Goal: Task Accomplishment & Management: Manage account settings

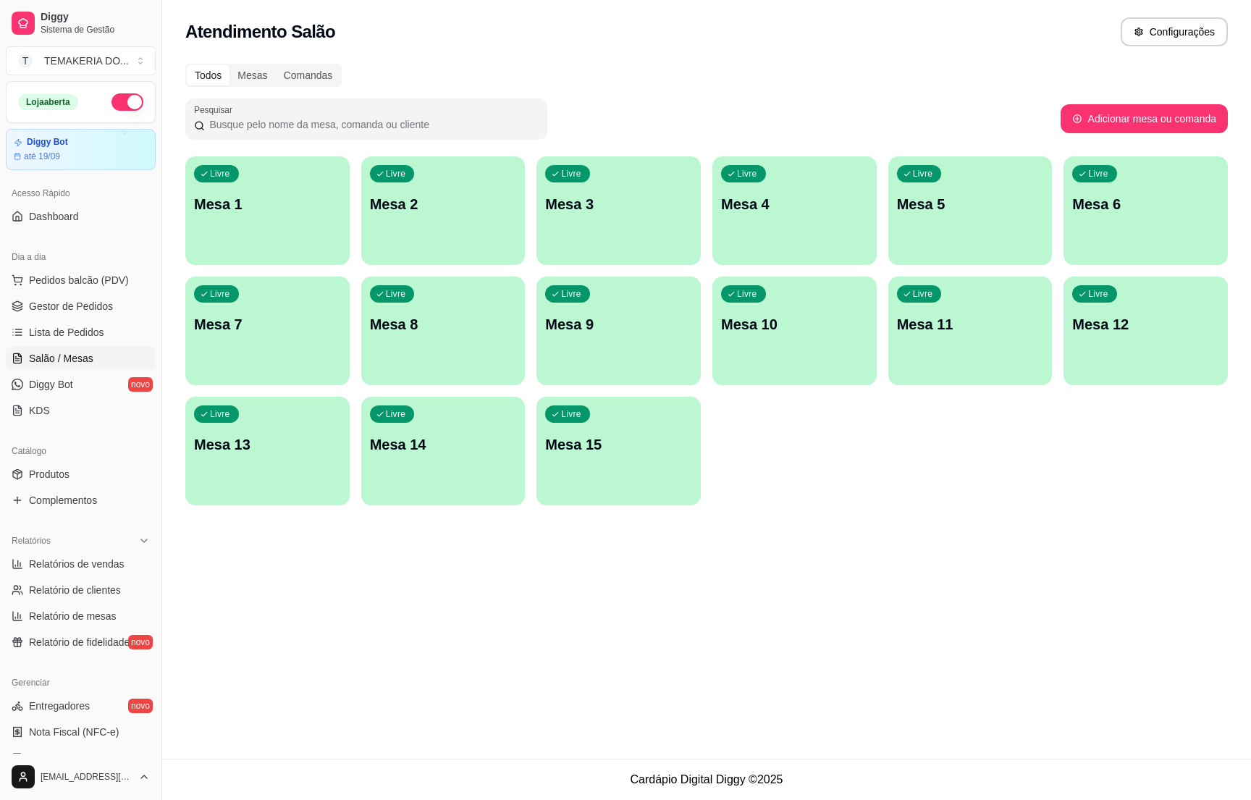
click at [958, 219] on div "Livre Mesa 5" at bounding box center [971, 201] width 164 height 91
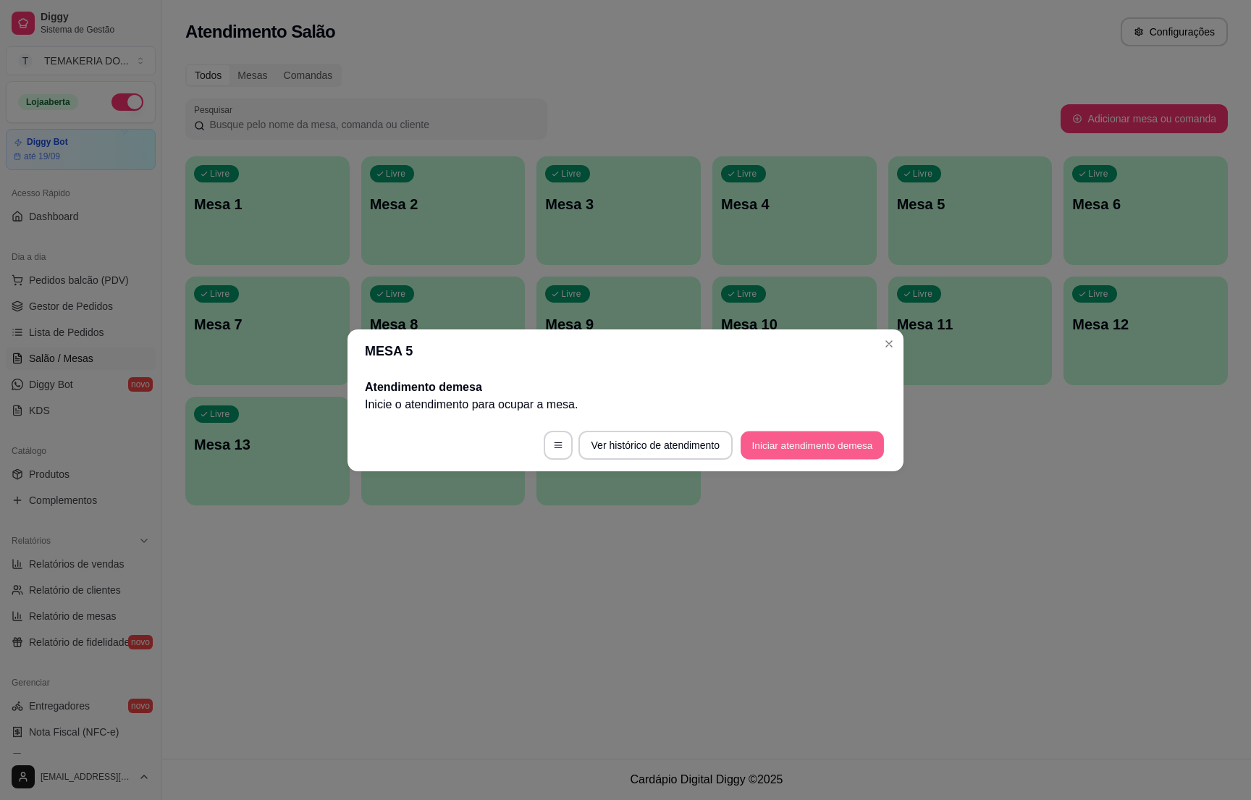
click at [783, 435] on button "Iniciar atendimento de mesa" at bounding box center [812, 445] width 143 height 28
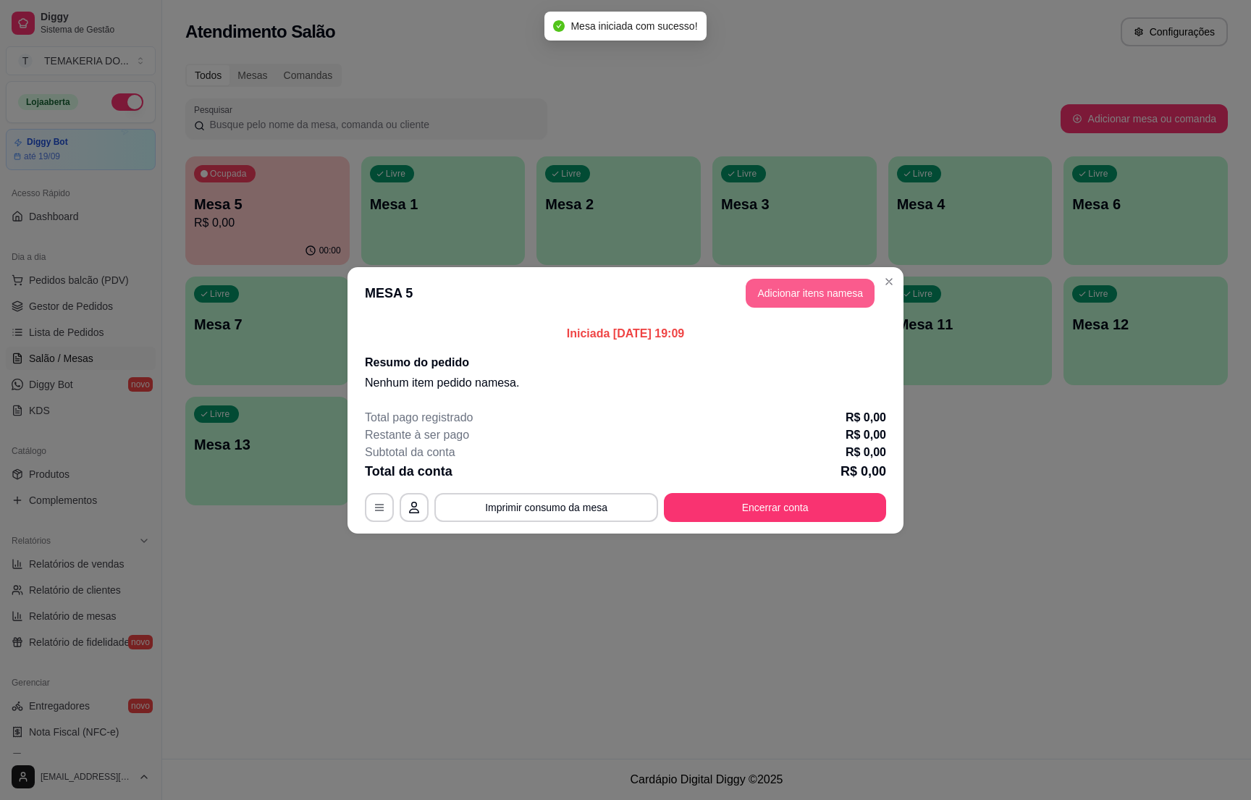
click at [810, 289] on button "Adicionar itens na mesa" at bounding box center [810, 293] width 129 height 29
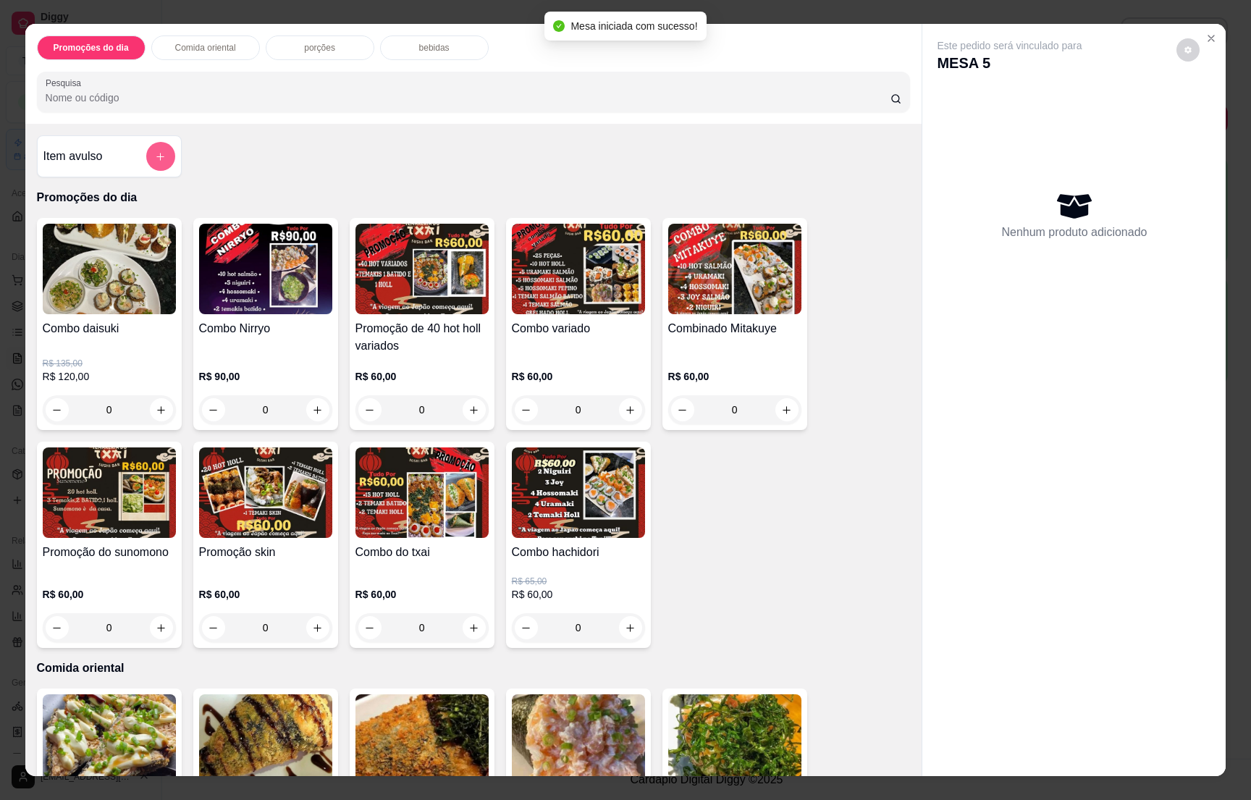
click at [152, 151] on button "add-separate-item" at bounding box center [160, 156] width 29 height 29
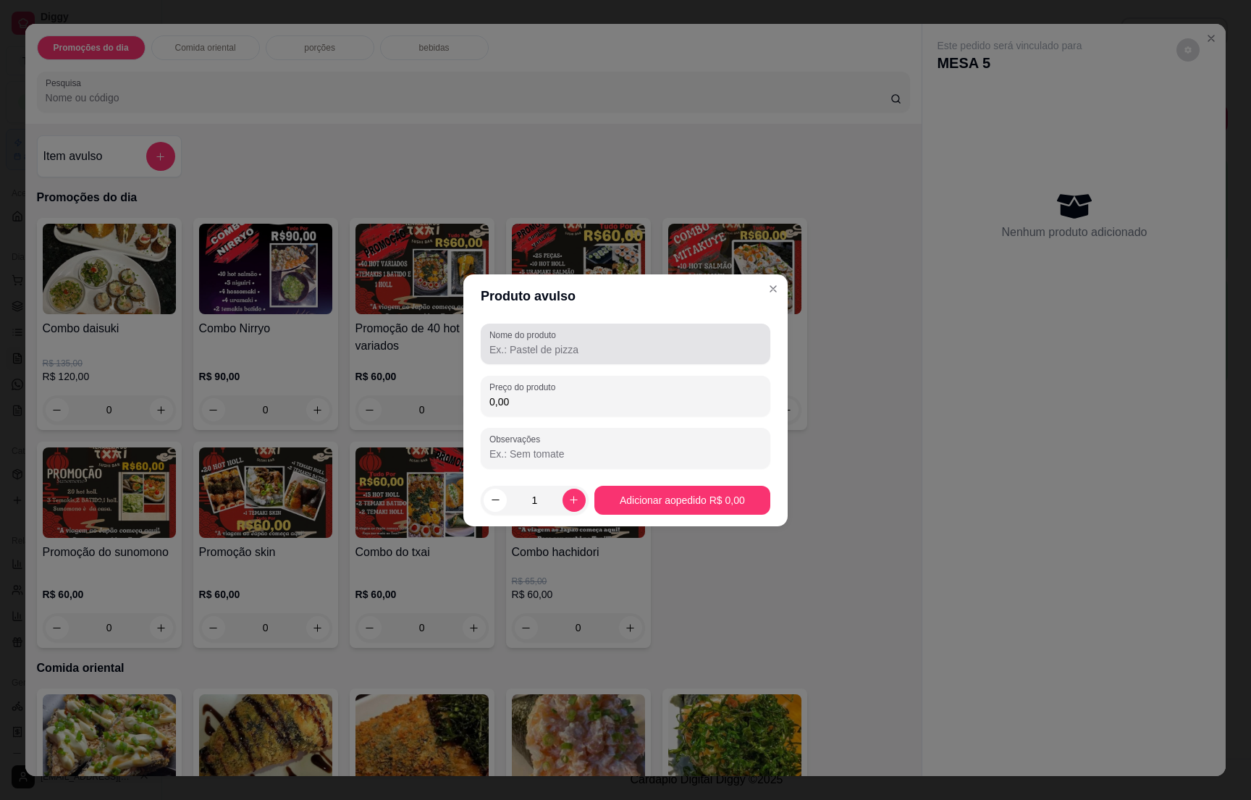
click at [550, 346] on input "Nome do produto" at bounding box center [626, 350] width 272 height 14
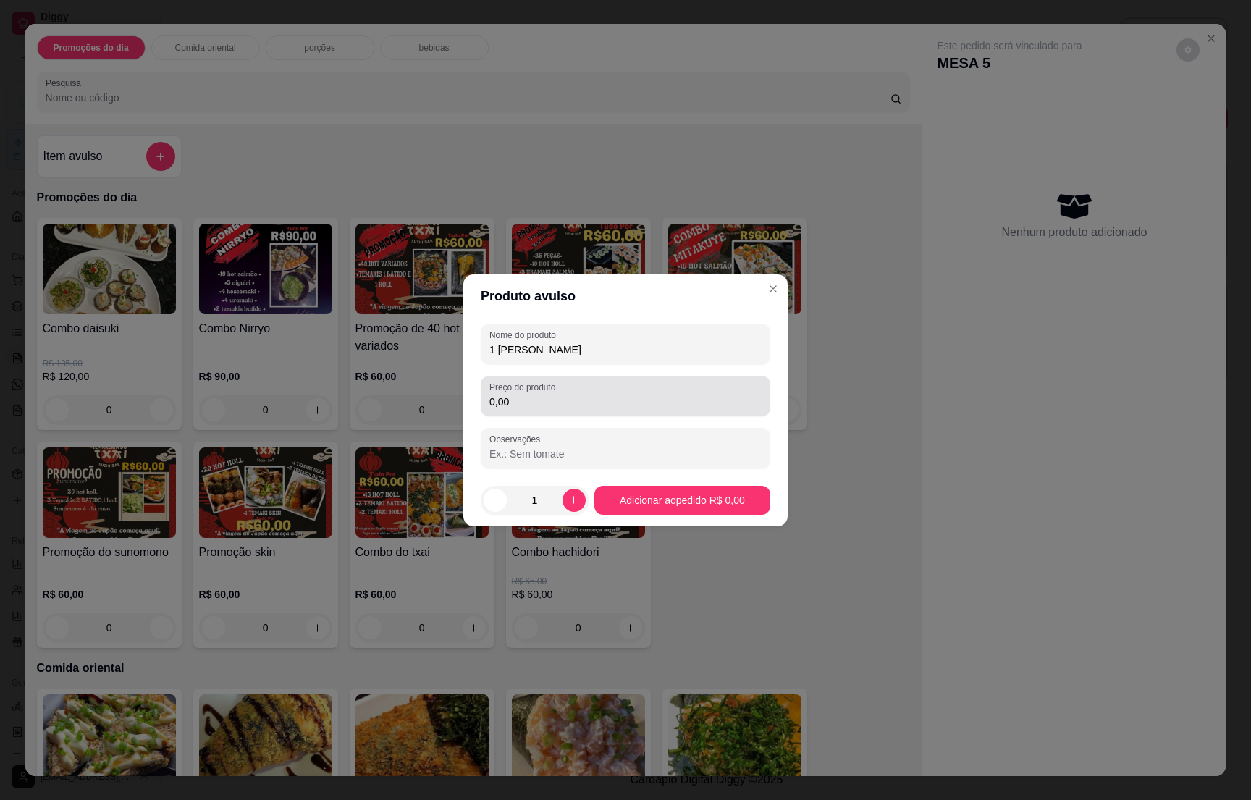
type input "1 [PERSON_NAME]"
click at [544, 389] on label "Preço do produto" at bounding box center [525, 387] width 71 height 12
click at [544, 395] on input "0,00" at bounding box center [626, 402] width 272 height 14
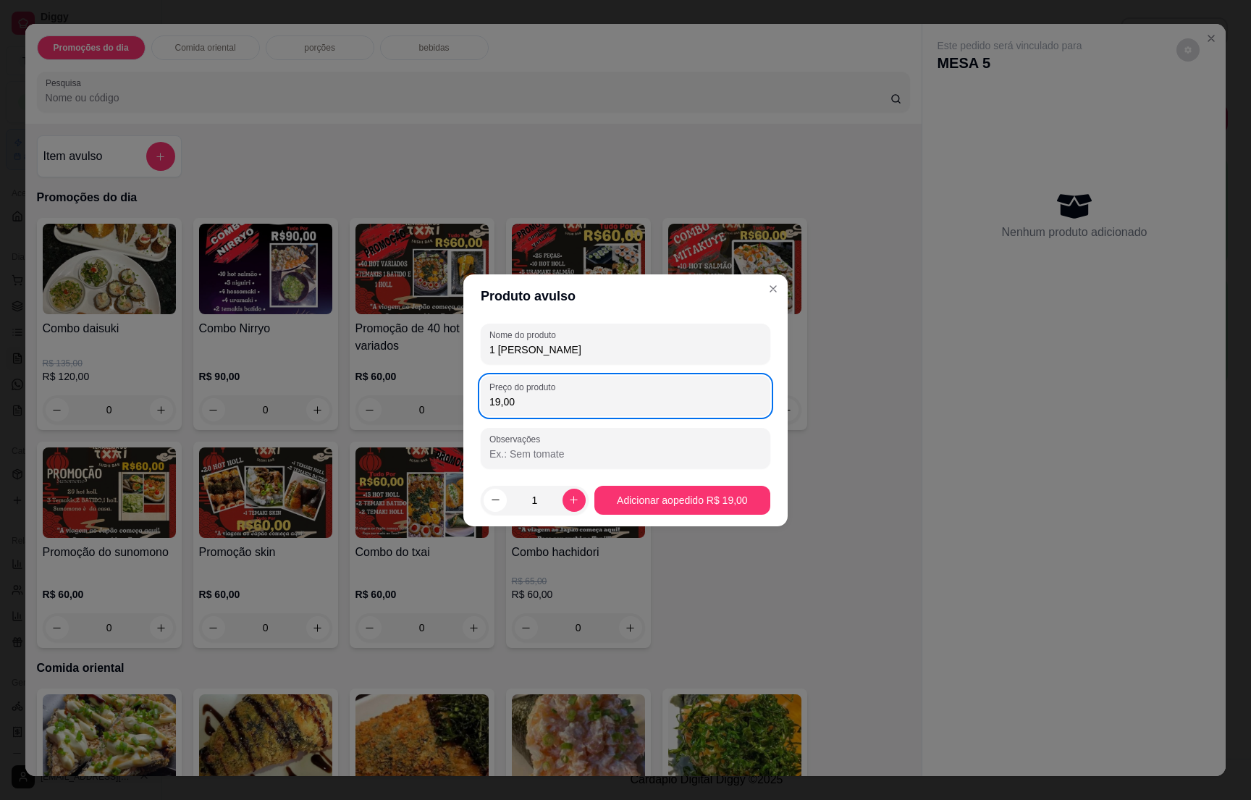
type input "190,00"
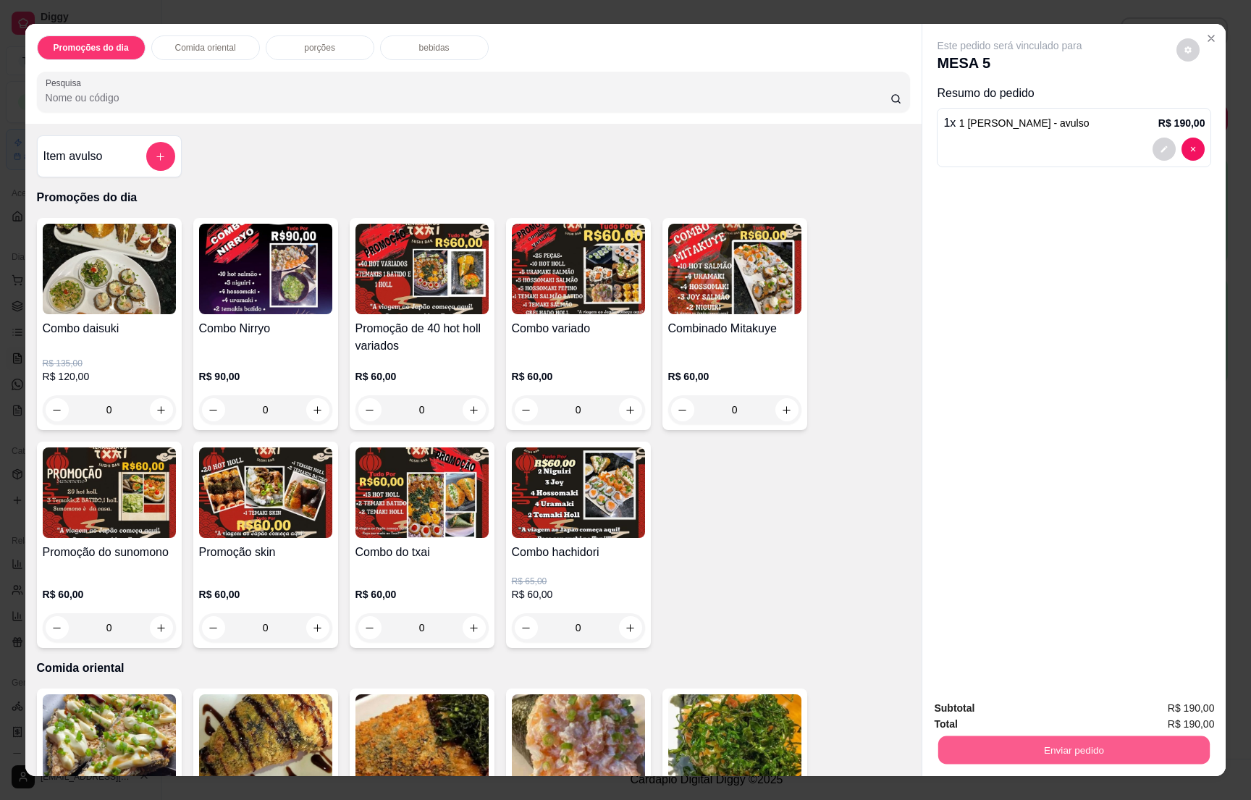
click at [1060, 742] on button "Enviar pedido" at bounding box center [1075, 750] width 272 height 28
click at [1045, 713] on button "Não registrar e enviar pedido" at bounding box center [1024, 714] width 146 height 27
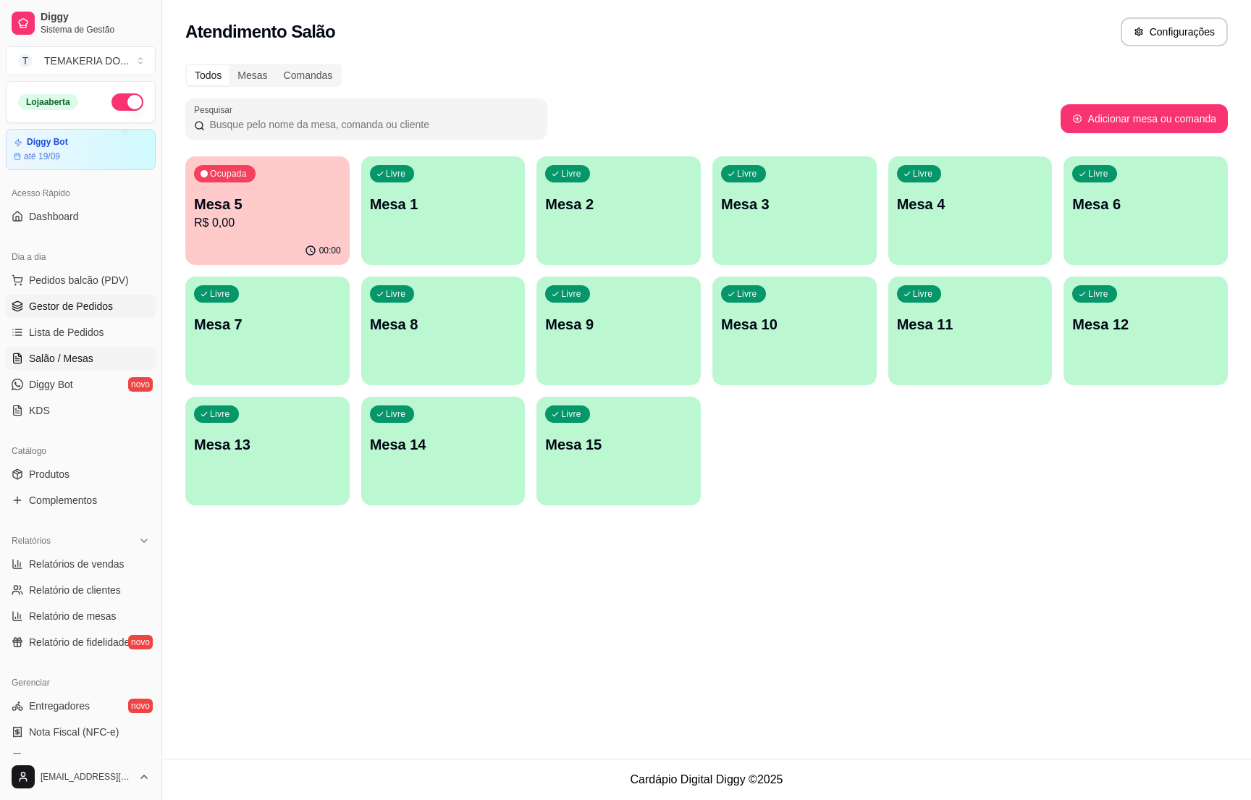
click at [68, 302] on span "Gestor de Pedidos" at bounding box center [71, 306] width 84 height 14
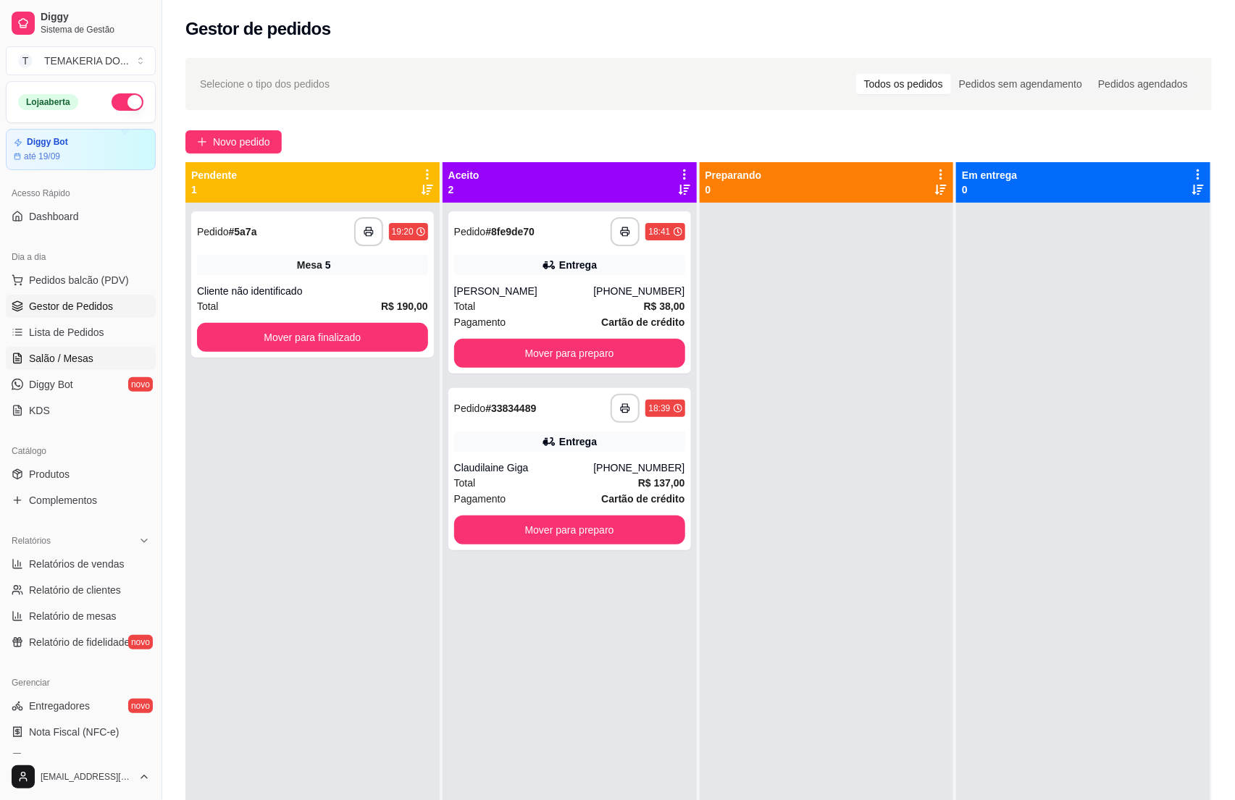
click at [68, 353] on span "Salão / Mesas" at bounding box center [61, 358] width 64 height 14
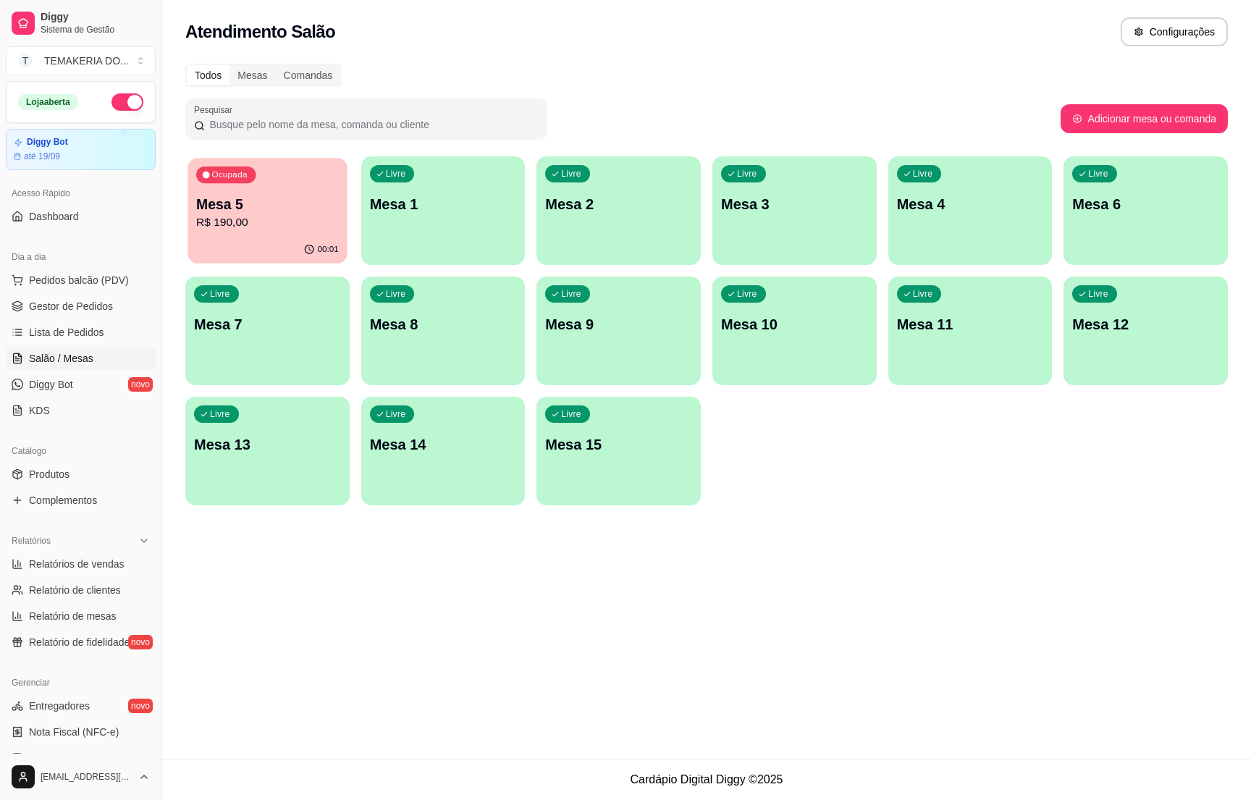
click at [305, 237] on div "00:01" at bounding box center [267, 250] width 159 height 28
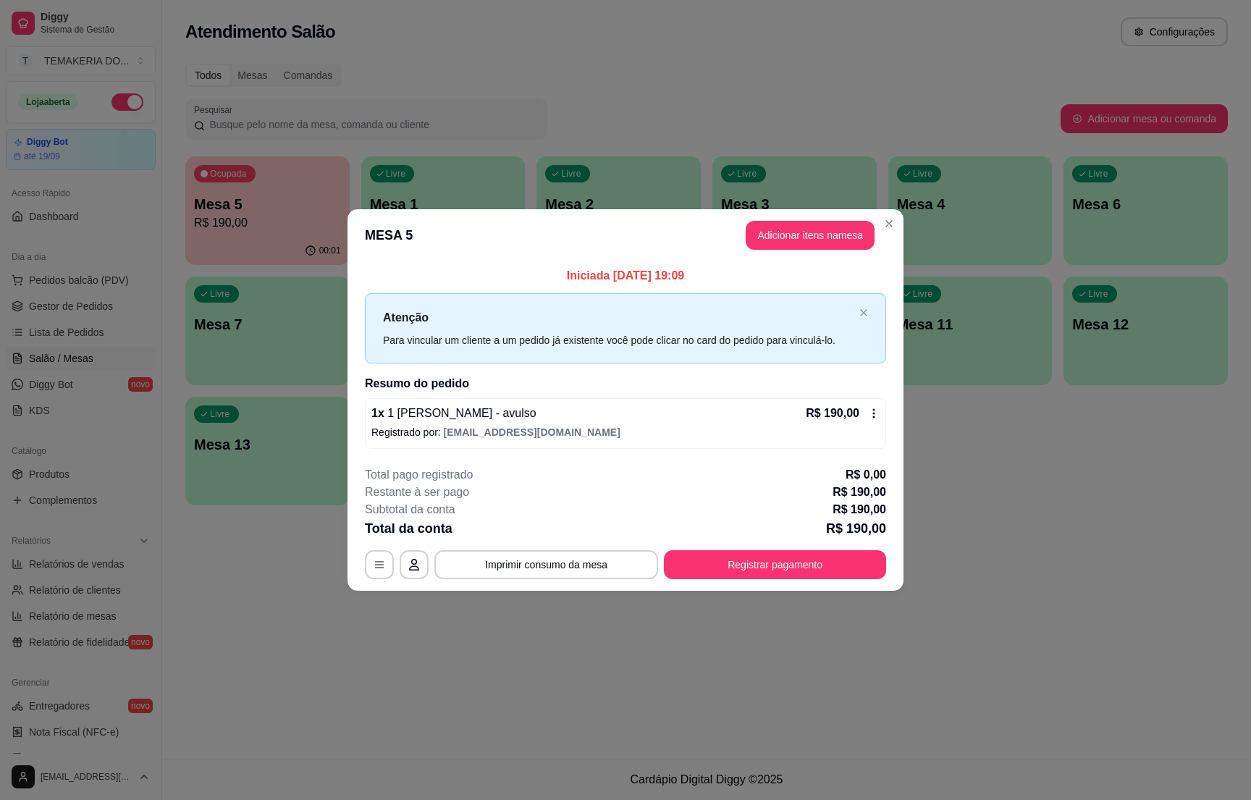
click at [924, 427] on div "Ocupada Mesa 5 R$ 190,00 00:01 Livre Mesa 1 Livre Mesa 2 Livre Mesa 3 Livre Mes…" at bounding box center [706, 330] width 1043 height 349
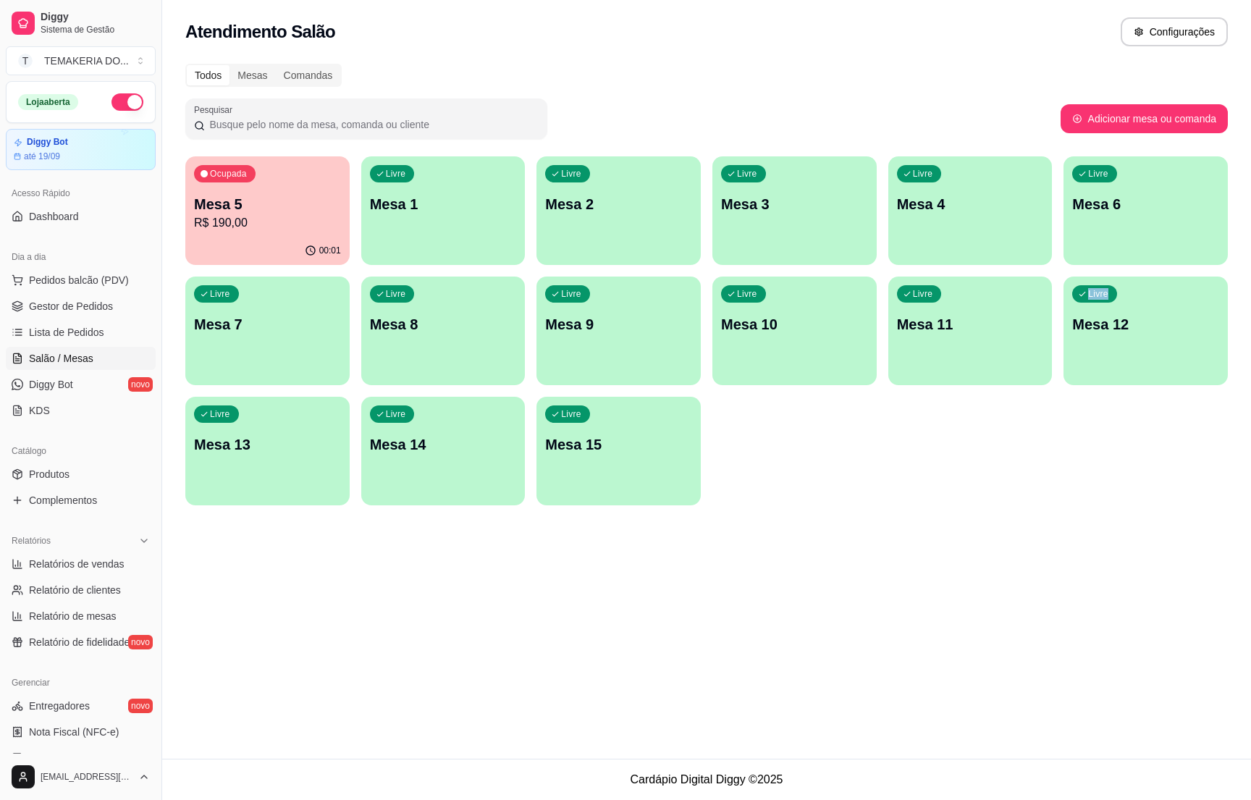
click at [246, 202] on p "Mesa 5" at bounding box center [267, 204] width 147 height 20
click at [76, 304] on span "Gestor de Pedidos" at bounding box center [71, 306] width 84 height 14
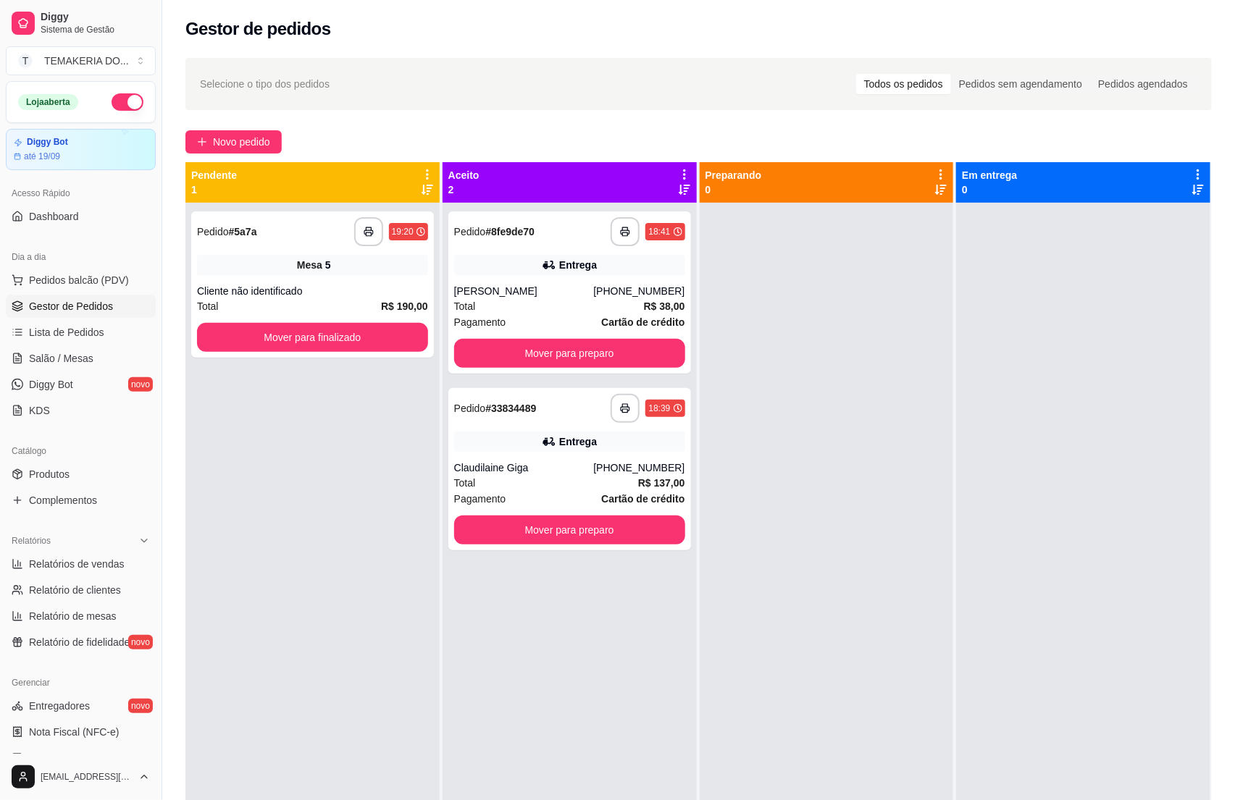
click at [31, 372] on ul "Pedidos balcão (PDV) Gestor de Pedidos Lista de Pedidos Salão / Mesas Diggy Bot…" at bounding box center [81, 346] width 150 height 154
click at [46, 370] on link "Salão / Mesas" at bounding box center [81, 358] width 150 height 23
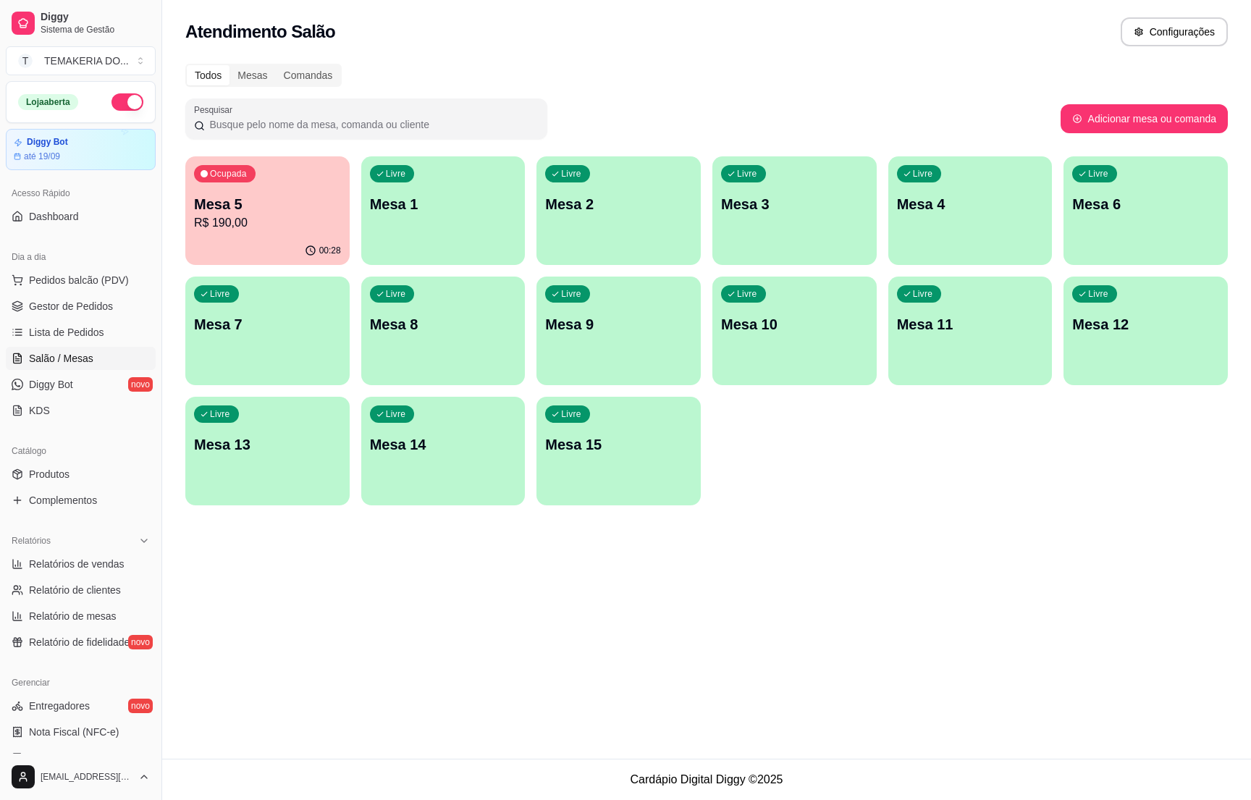
click at [274, 203] on p "Mesa 5" at bounding box center [267, 204] width 147 height 20
click at [211, 196] on div "Ocupada Mesa 5 R$ 190,00" at bounding box center [267, 197] width 159 height 78
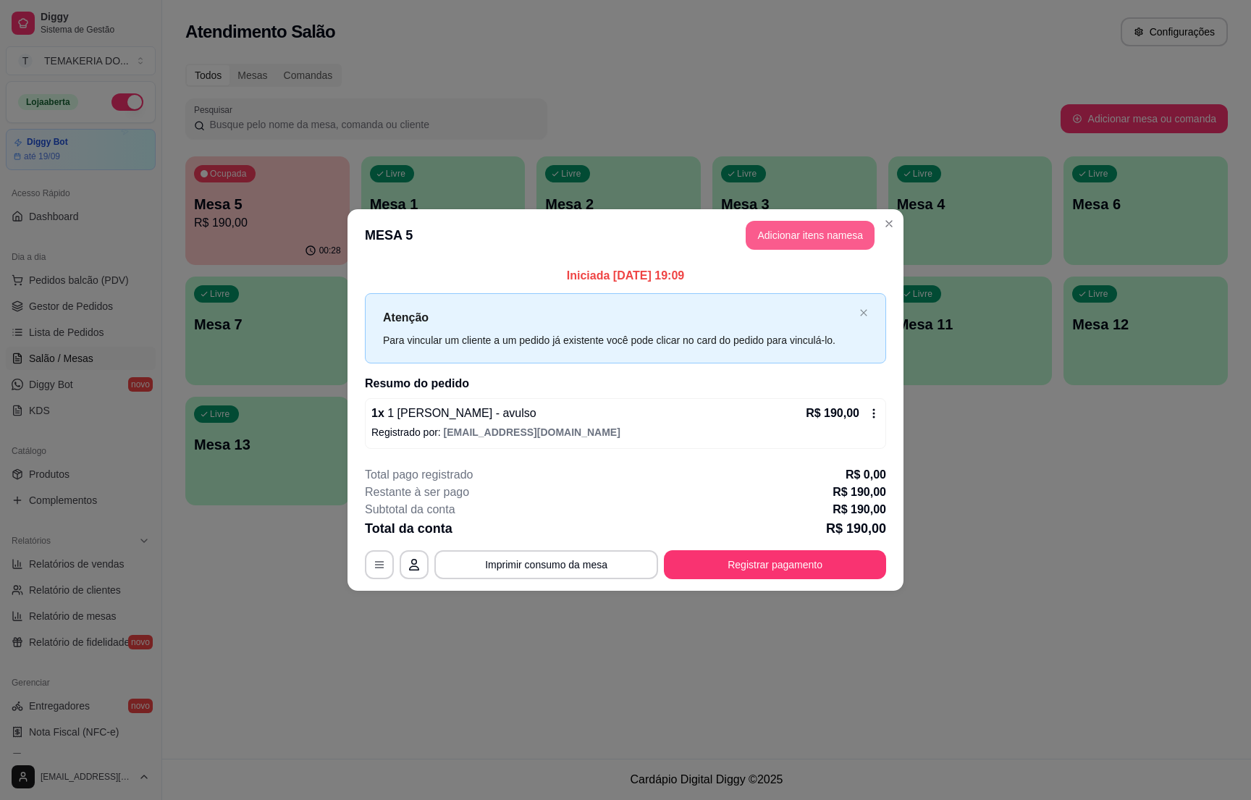
click at [786, 246] on button "Adicionar itens na mesa" at bounding box center [810, 235] width 129 height 29
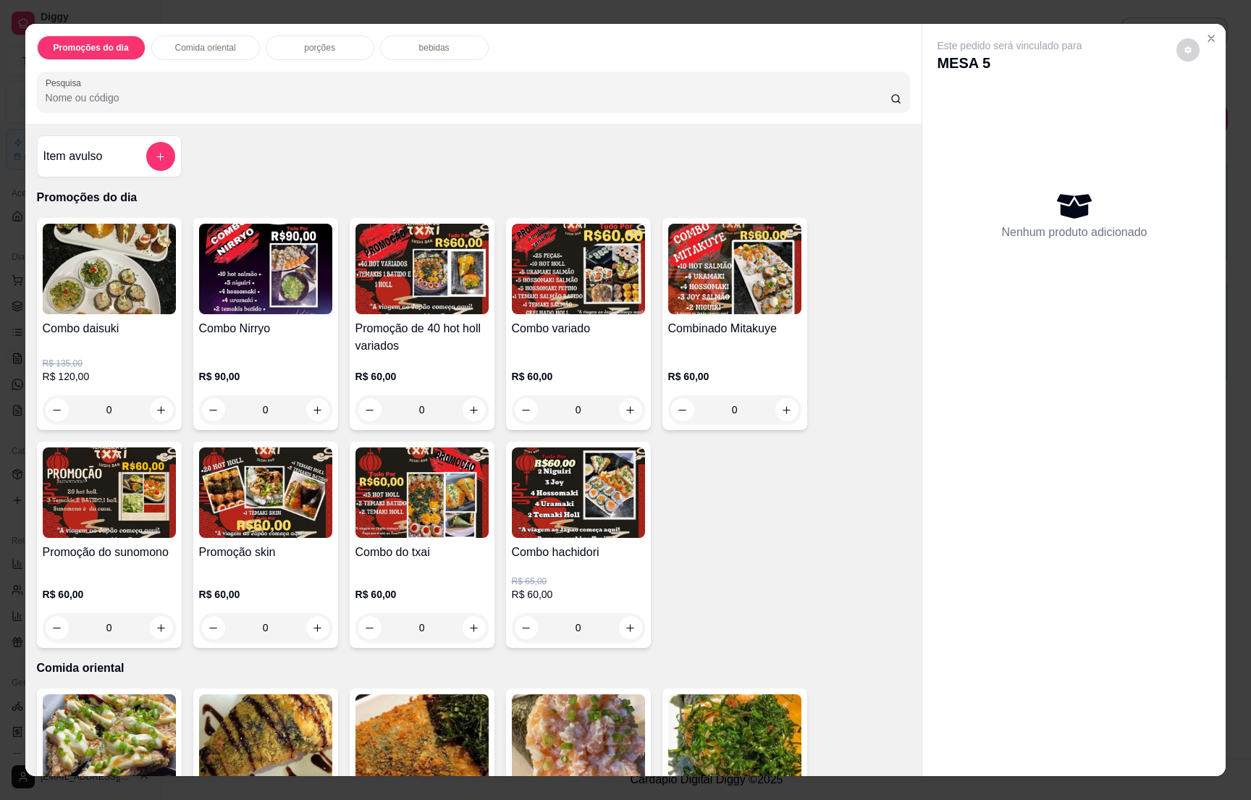
click at [419, 46] on p "bebidas" at bounding box center [434, 48] width 30 height 12
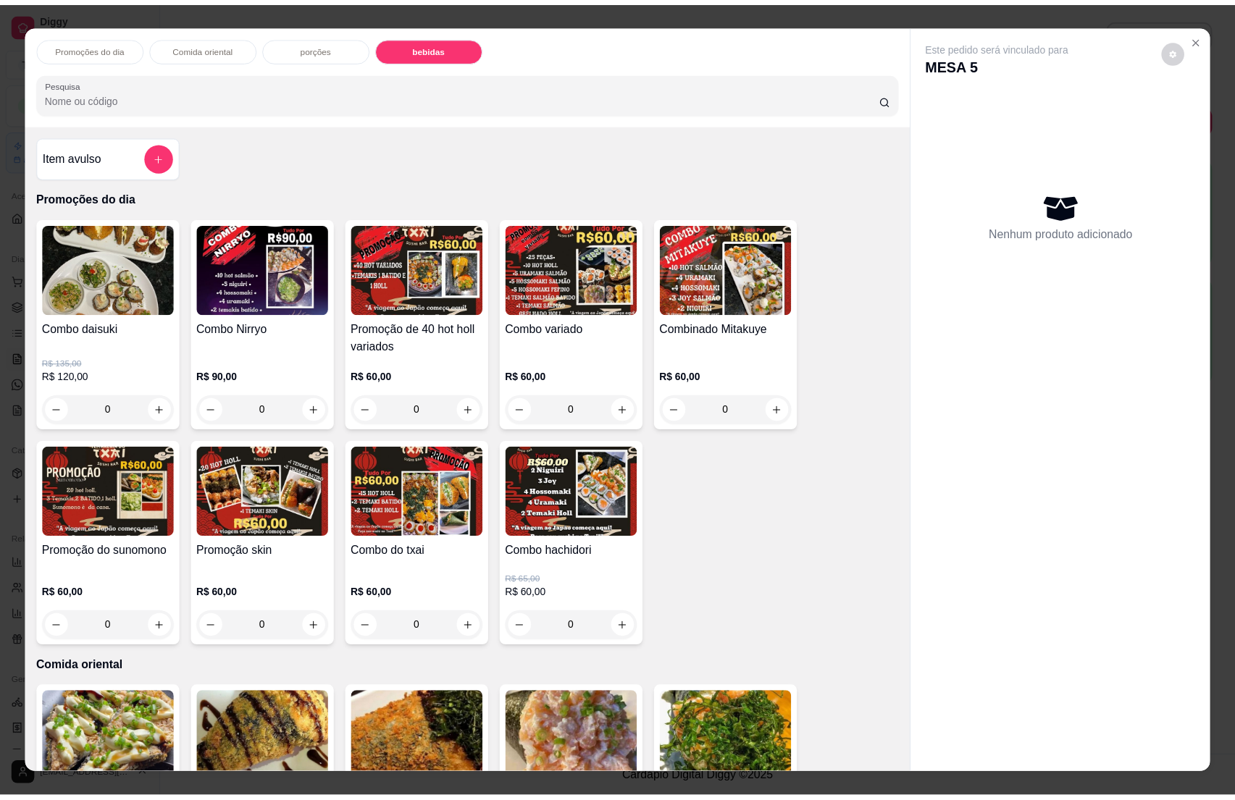
scroll to position [22, 0]
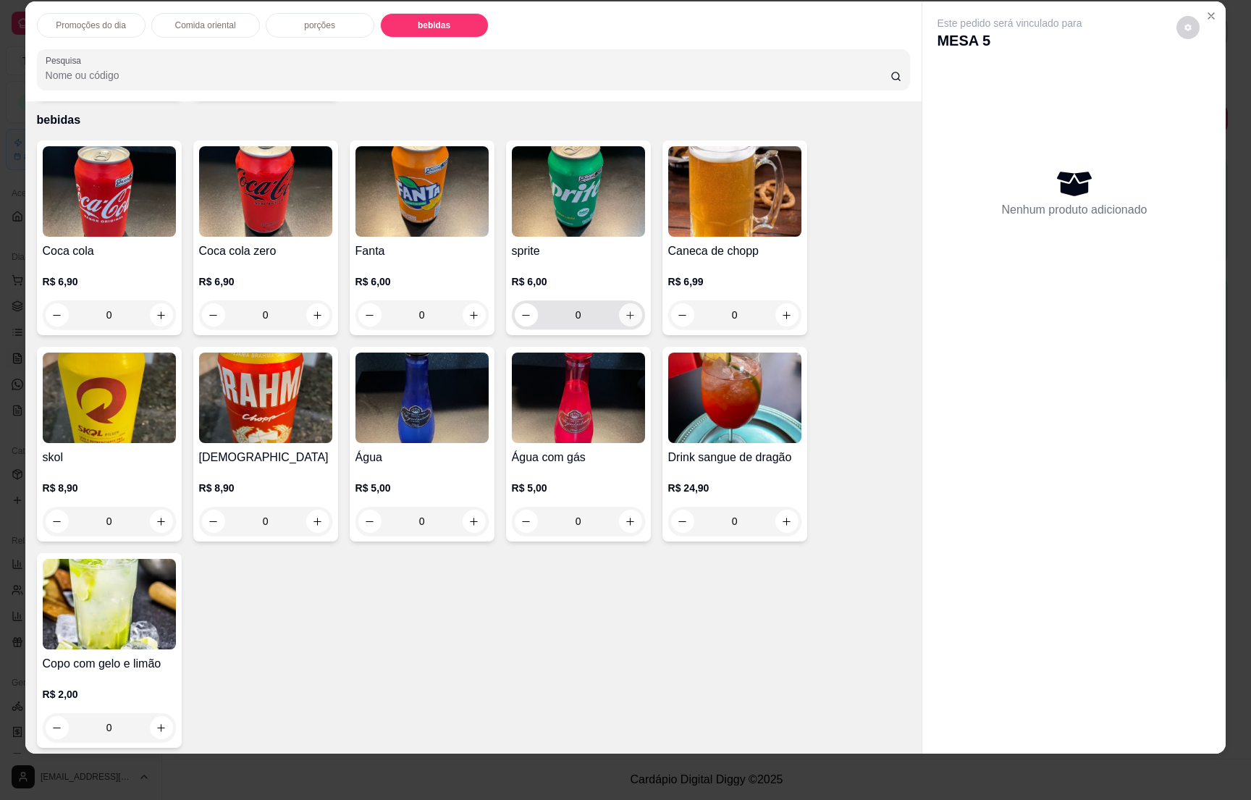
click at [628, 305] on button "increase-product-quantity" at bounding box center [630, 314] width 23 height 23
type input "1"
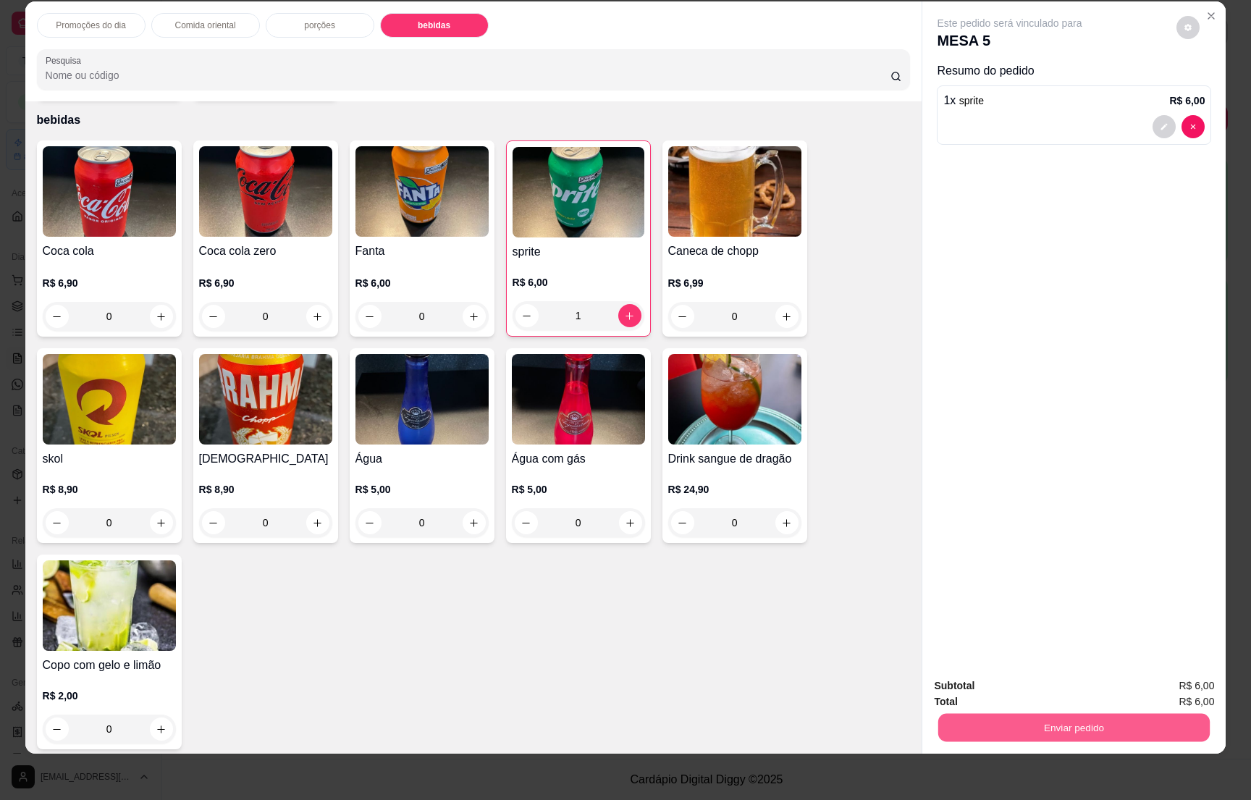
click at [1039, 719] on button "Enviar pedido" at bounding box center [1075, 727] width 272 height 28
click at [1024, 682] on button "Não registrar e enviar pedido" at bounding box center [1024, 692] width 146 height 27
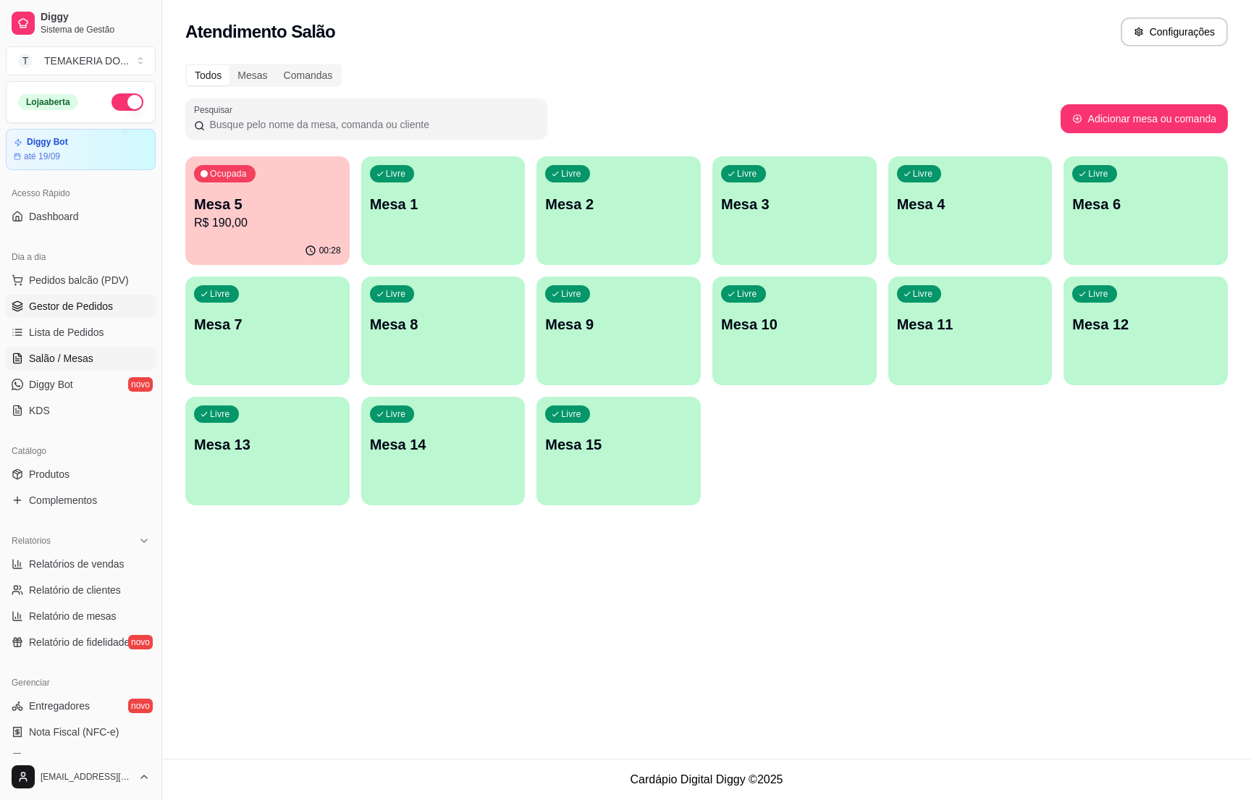
click at [35, 311] on span "Gestor de Pedidos" at bounding box center [71, 306] width 84 height 14
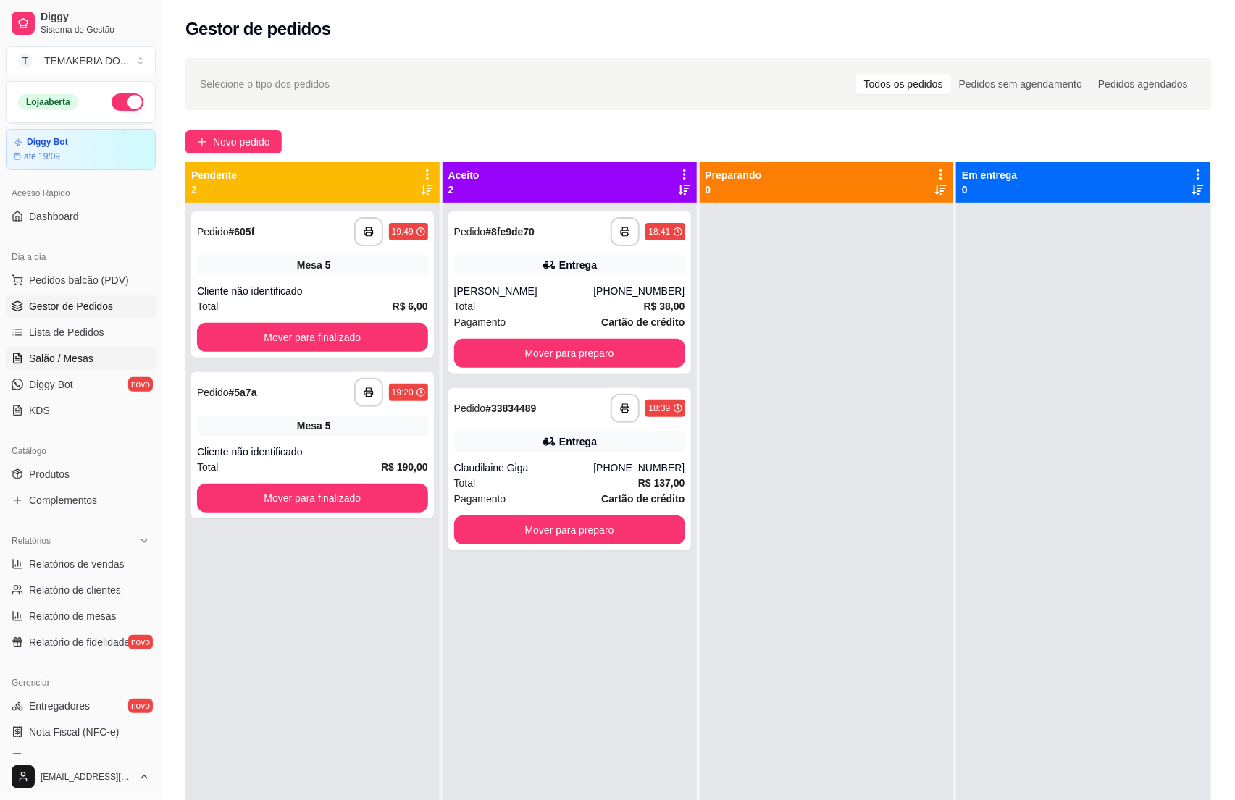
click at [65, 359] on span "Salão / Mesas" at bounding box center [61, 358] width 64 height 14
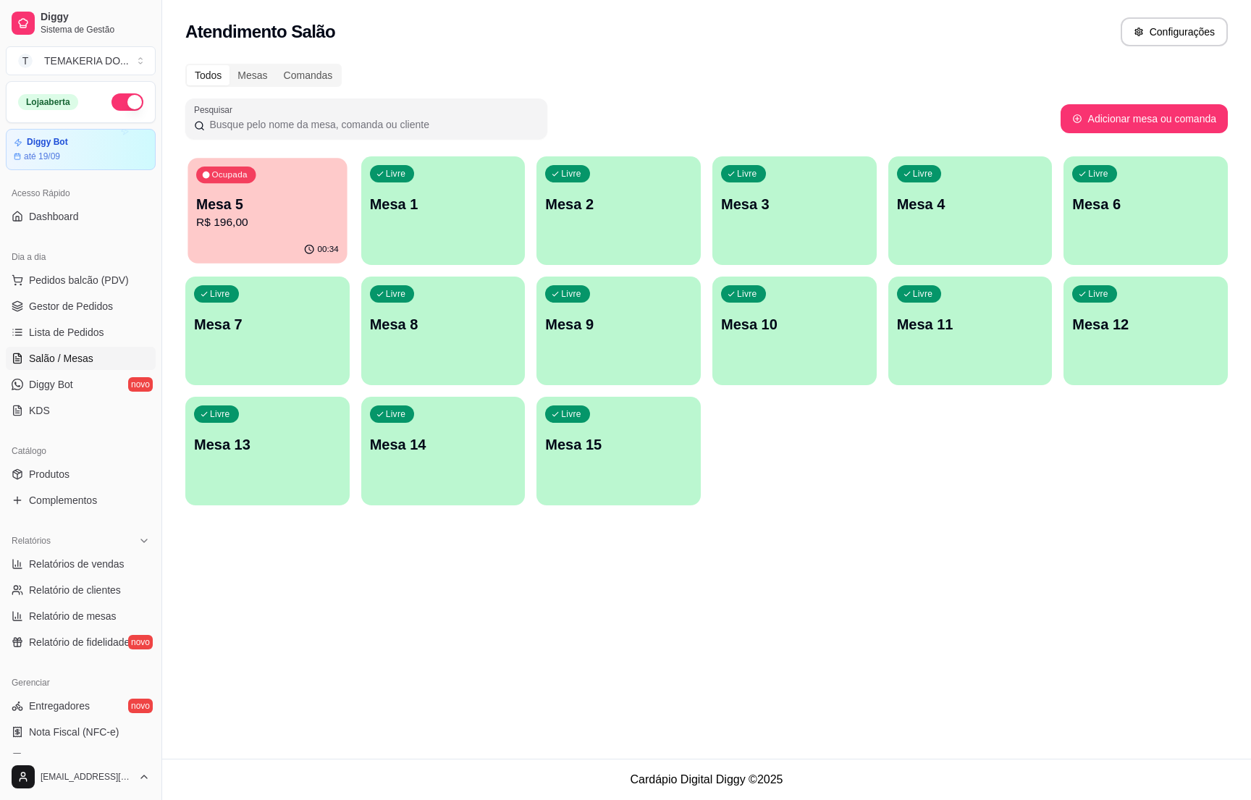
click at [246, 211] on p "Mesa 5" at bounding box center [267, 205] width 143 height 20
click at [89, 306] on span "Gestor de Pedidos" at bounding box center [71, 306] width 84 height 14
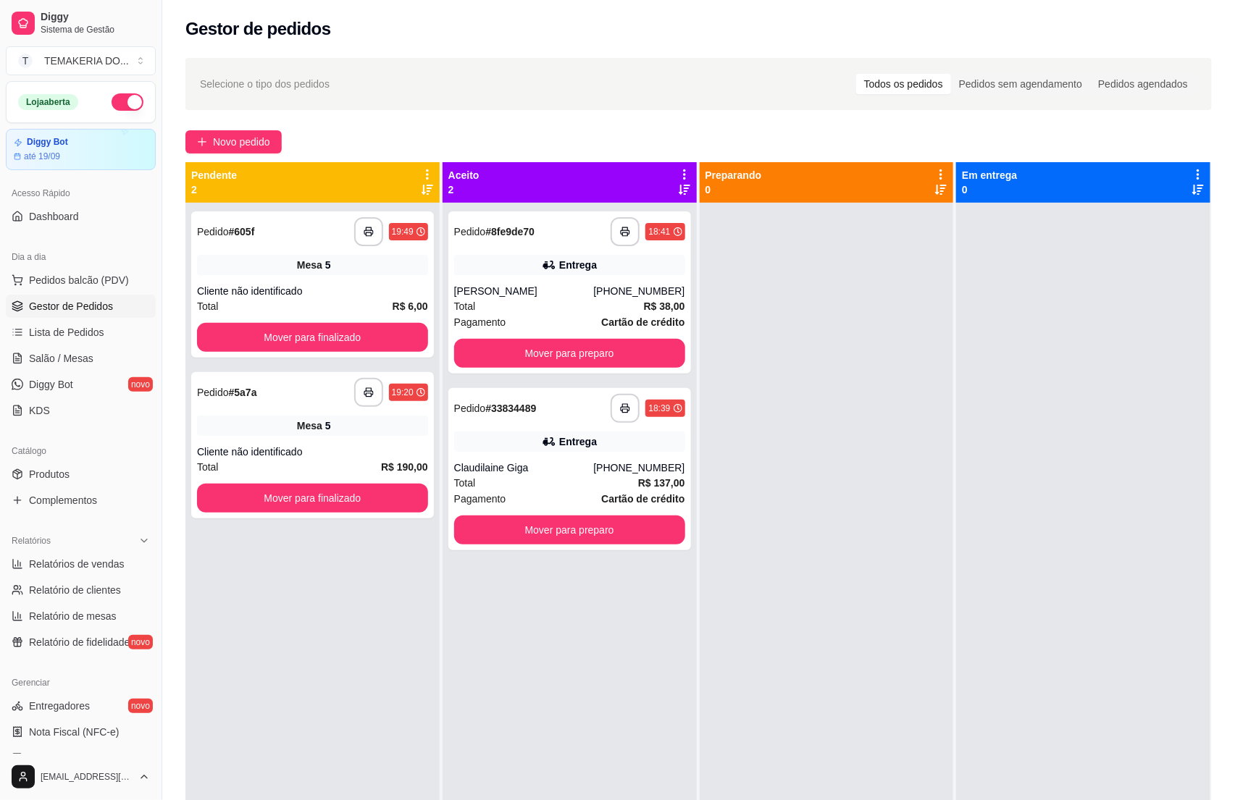
drag, startPoint x: 72, startPoint y: 106, endPoint x: 62, endPoint y: 117, distance: 14.9
click at [62, 117] on div "Loja aberta" at bounding box center [81, 102] width 148 height 41
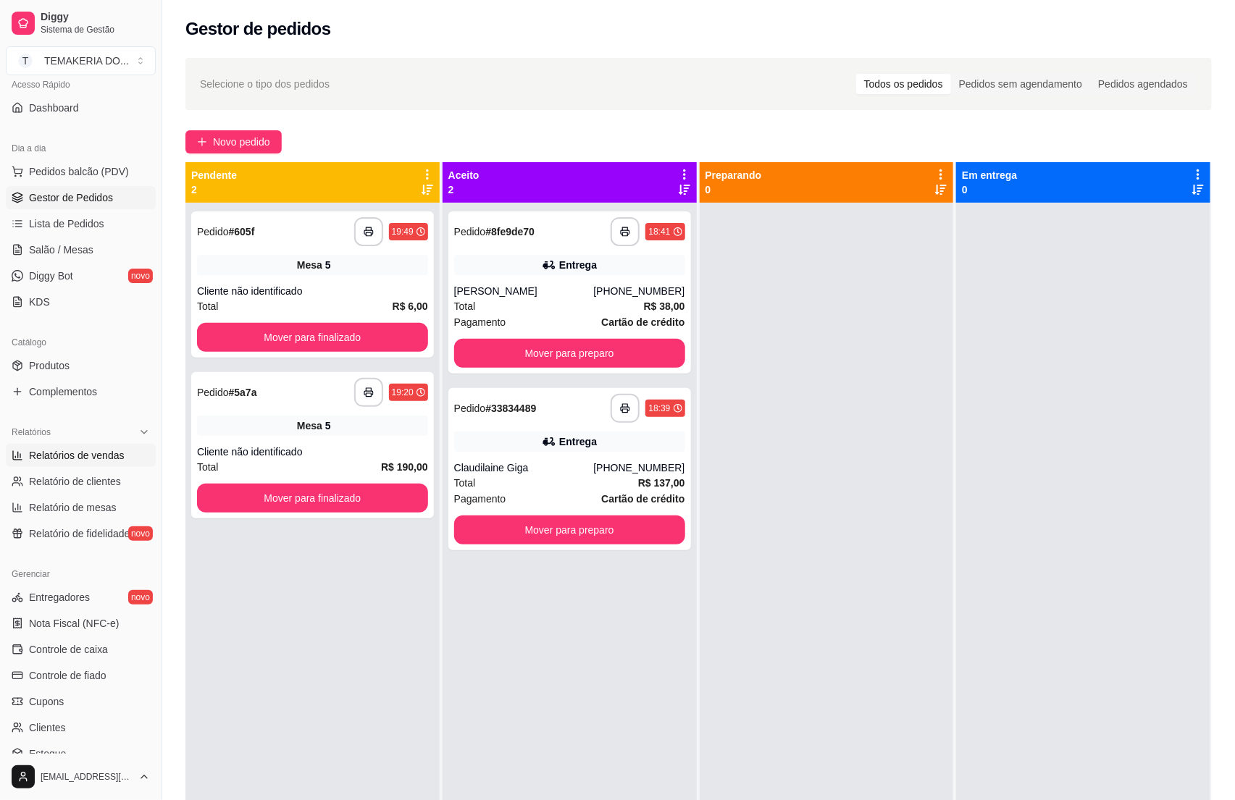
click at [85, 457] on span "Relatórios de vendas" at bounding box center [77, 455] width 96 height 14
select select "ALL"
select select "0"
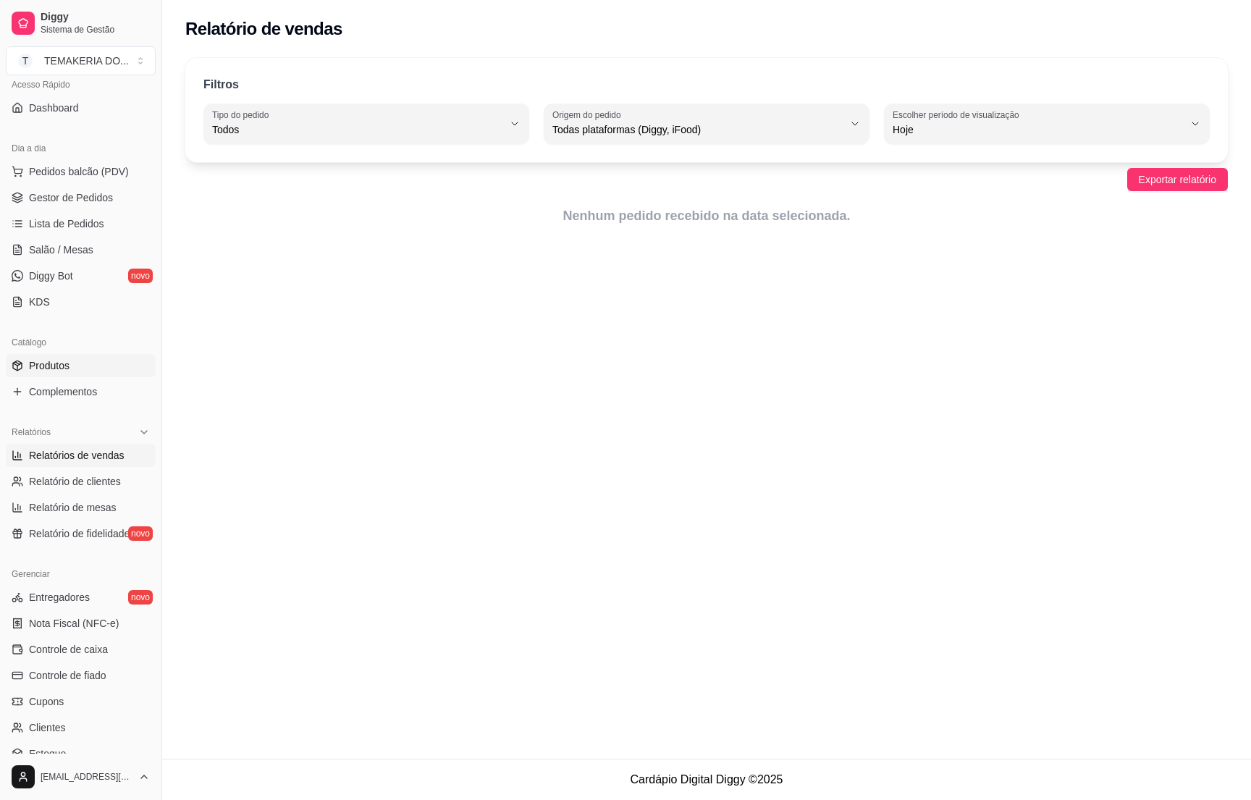
click at [38, 361] on span "Produtos" at bounding box center [49, 365] width 41 height 14
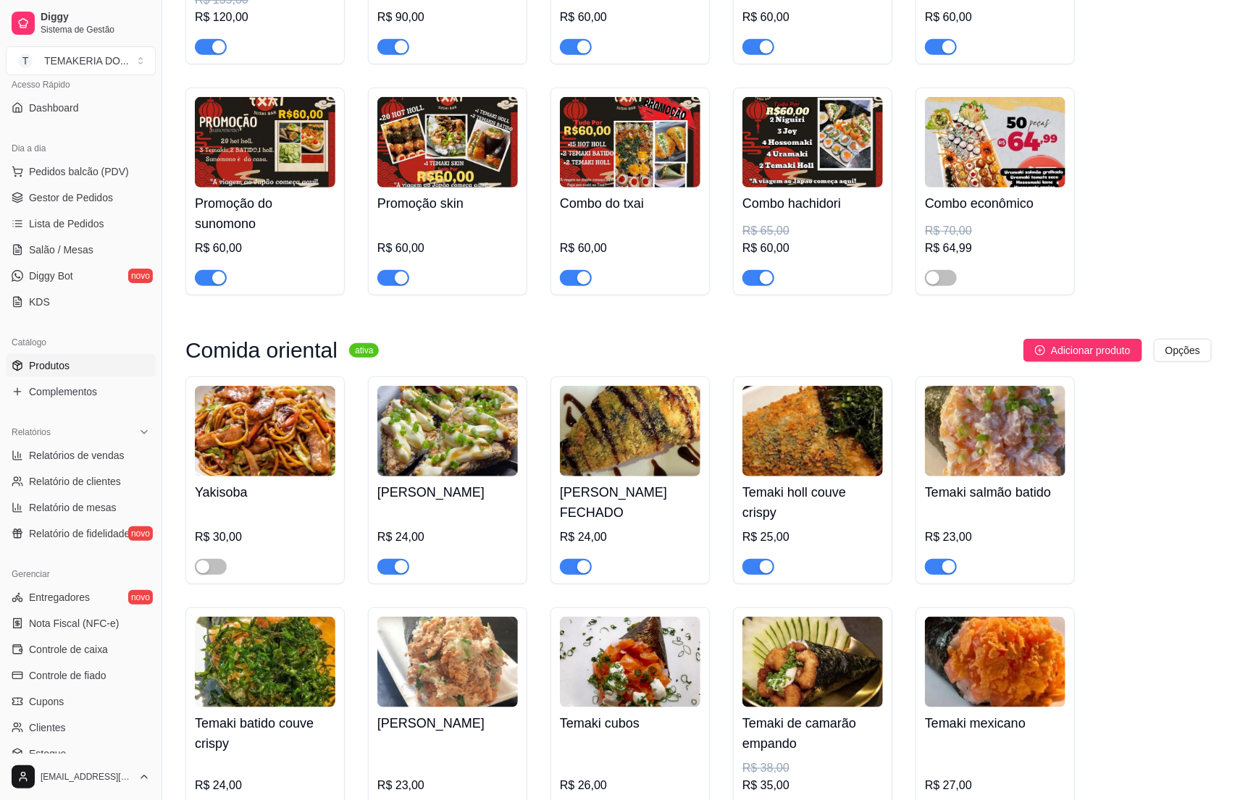
scroll to position [435, 0]
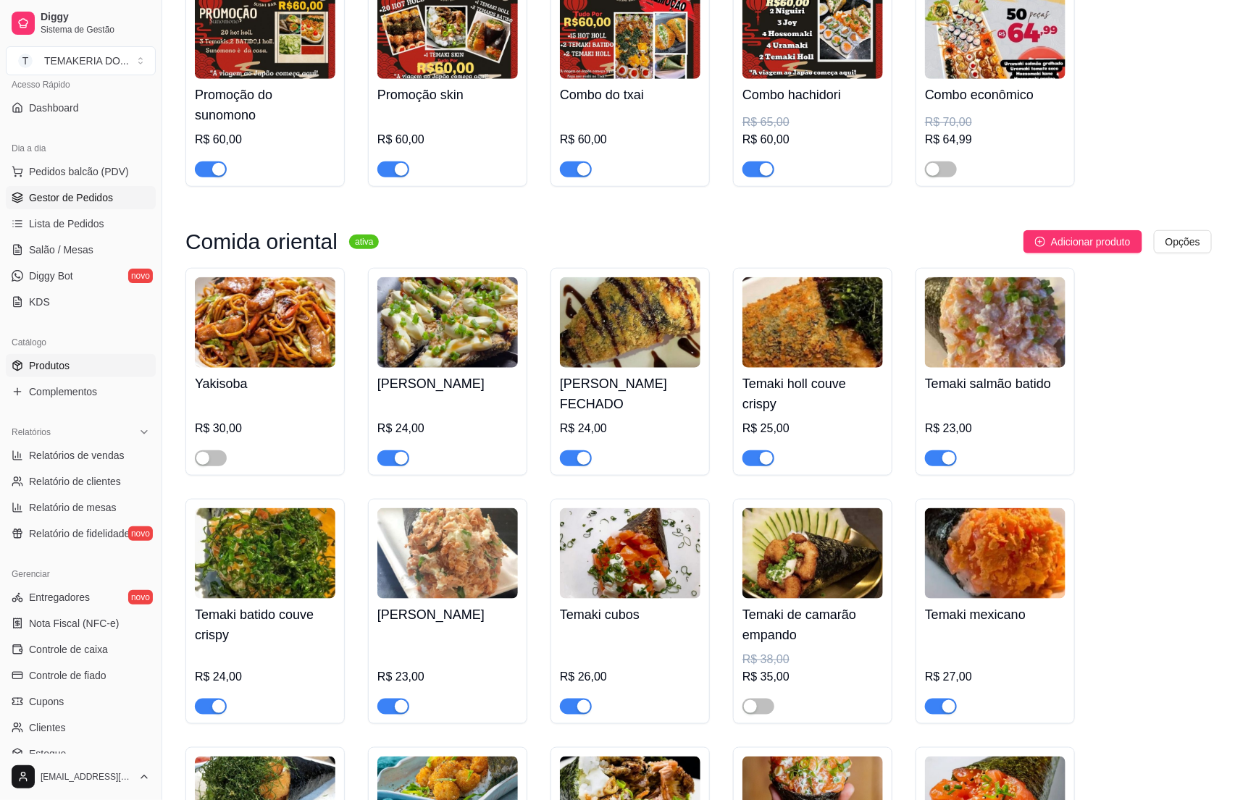
click at [53, 200] on span "Gestor de Pedidos" at bounding box center [71, 197] width 84 height 14
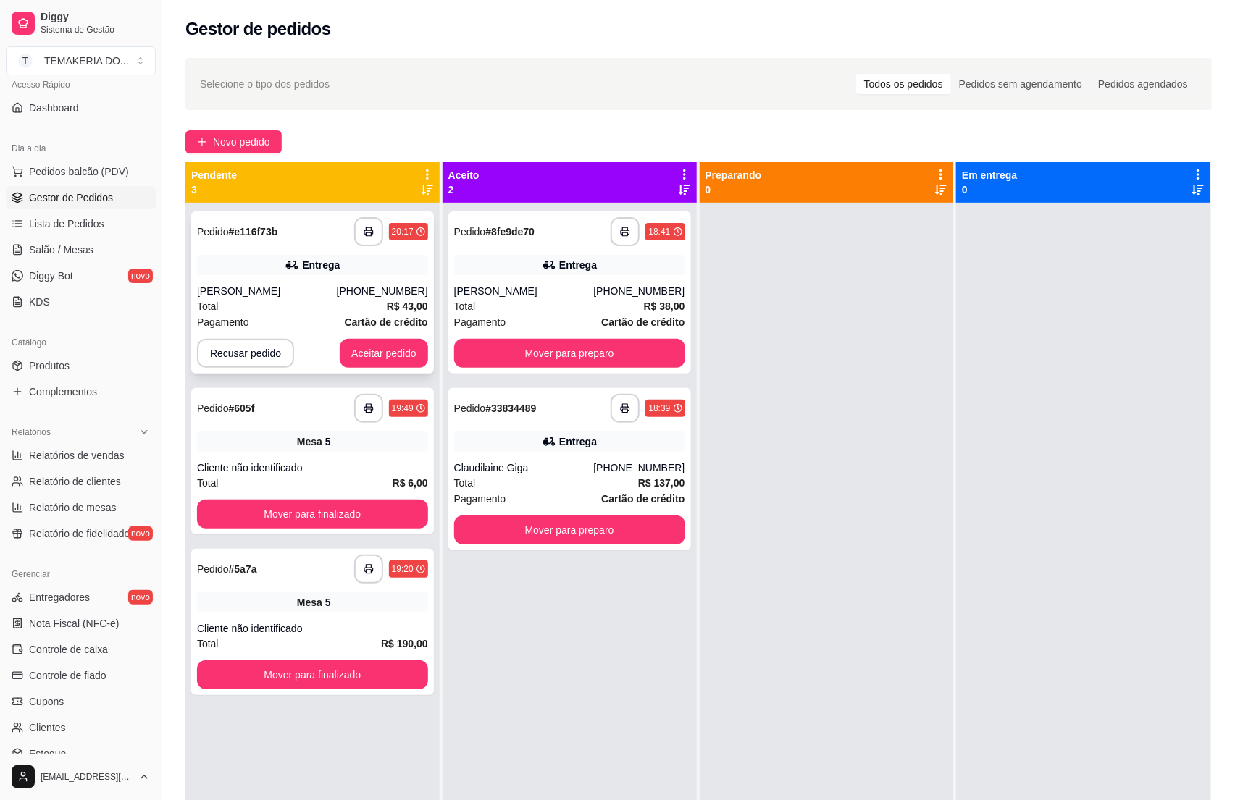
click at [278, 282] on div "**********" at bounding box center [312, 292] width 243 height 162
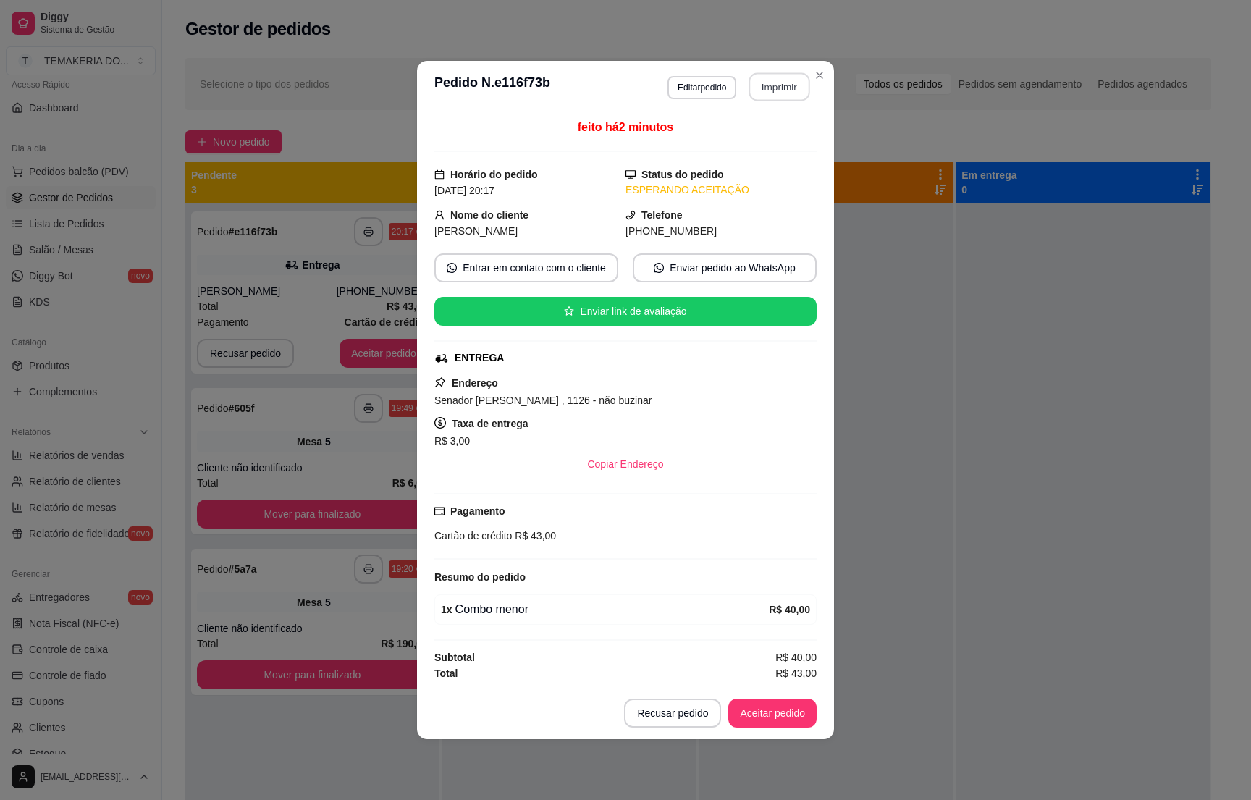
click at [794, 89] on button "Imprimir" at bounding box center [780, 87] width 61 height 28
click at [767, 721] on button "Aceitar pedido" at bounding box center [773, 713] width 88 height 29
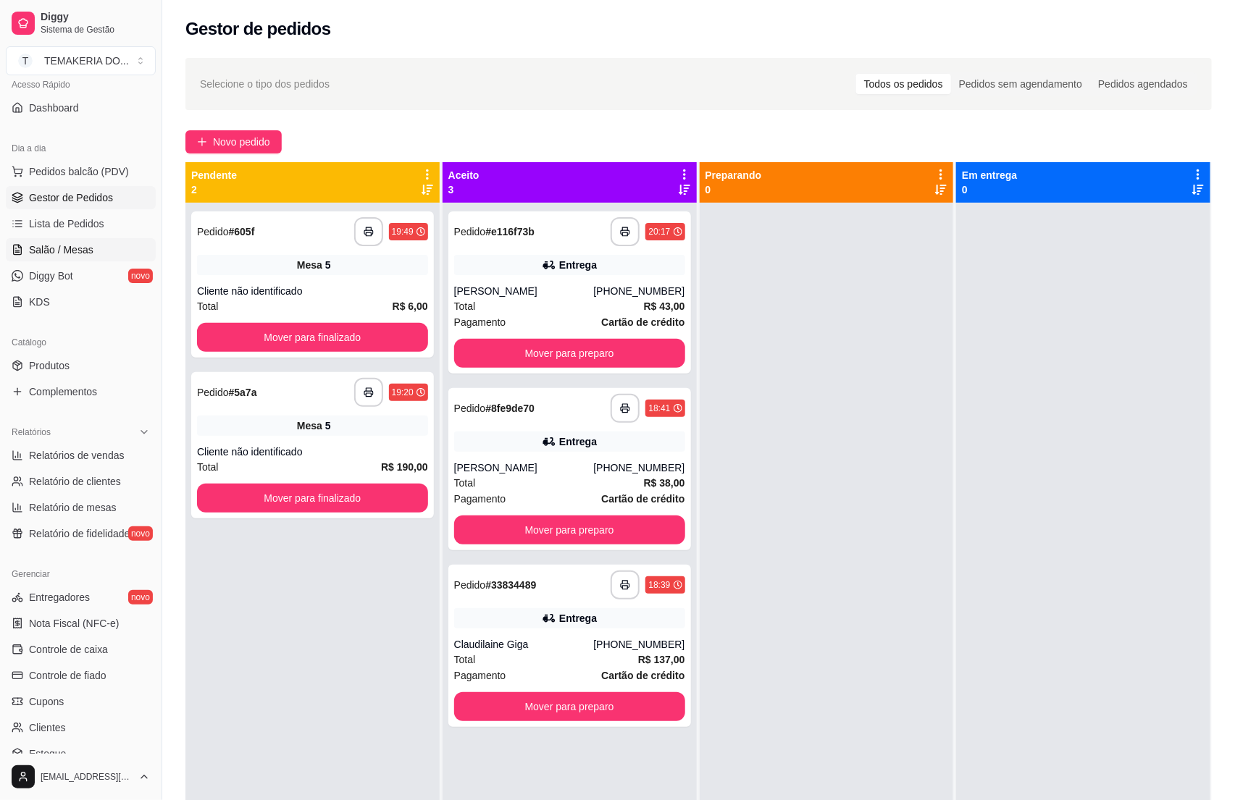
click at [55, 256] on span "Salão / Mesas" at bounding box center [61, 250] width 64 height 14
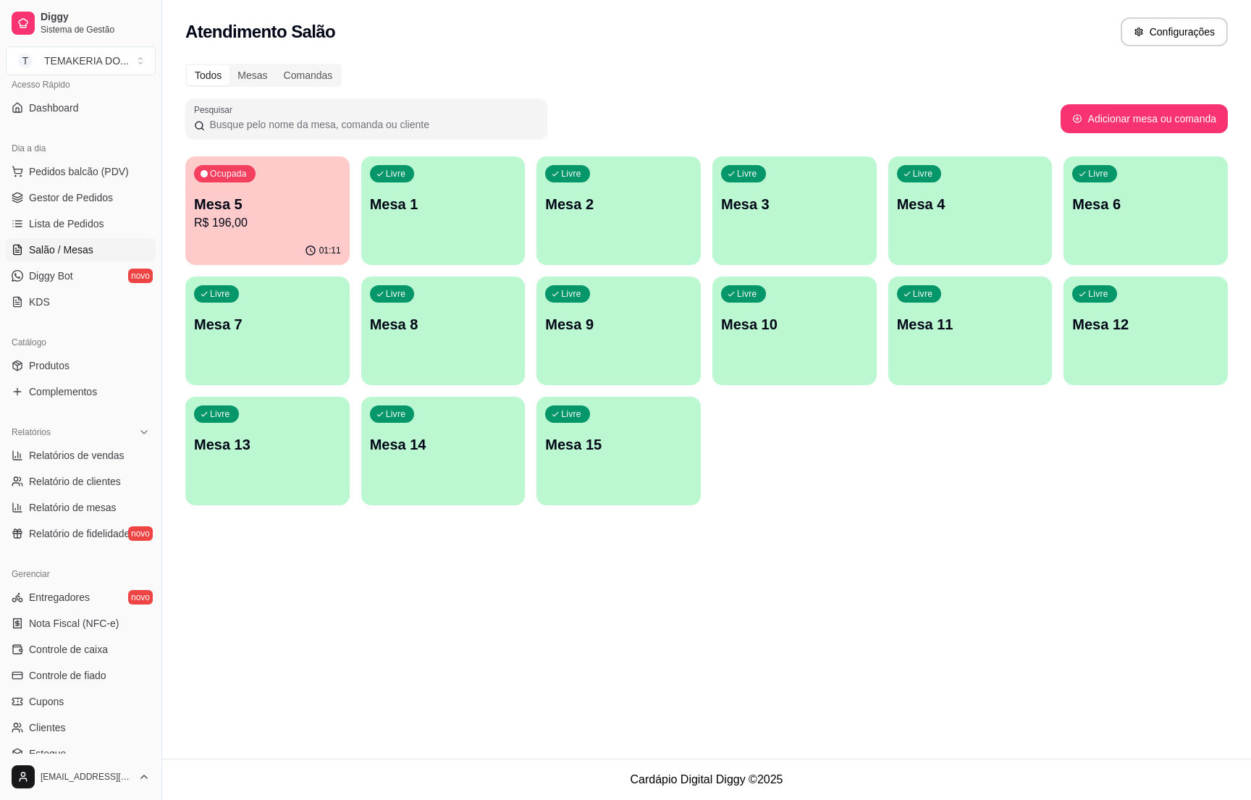
click at [253, 226] on p "R$ 196,00" at bounding box center [267, 222] width 147 height 17
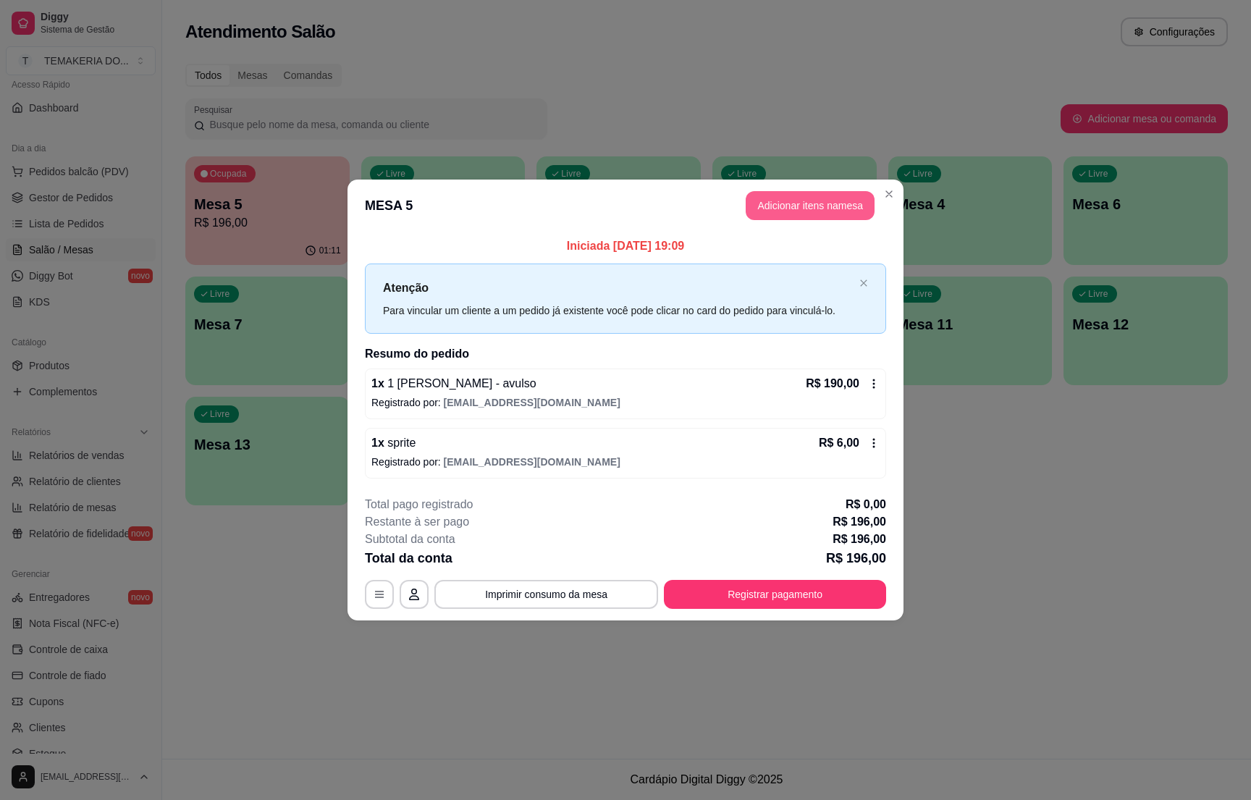
click at [765, 213] on button "Adicionar itens na mesa" at bounding box center [810, 205] width 129 height 29
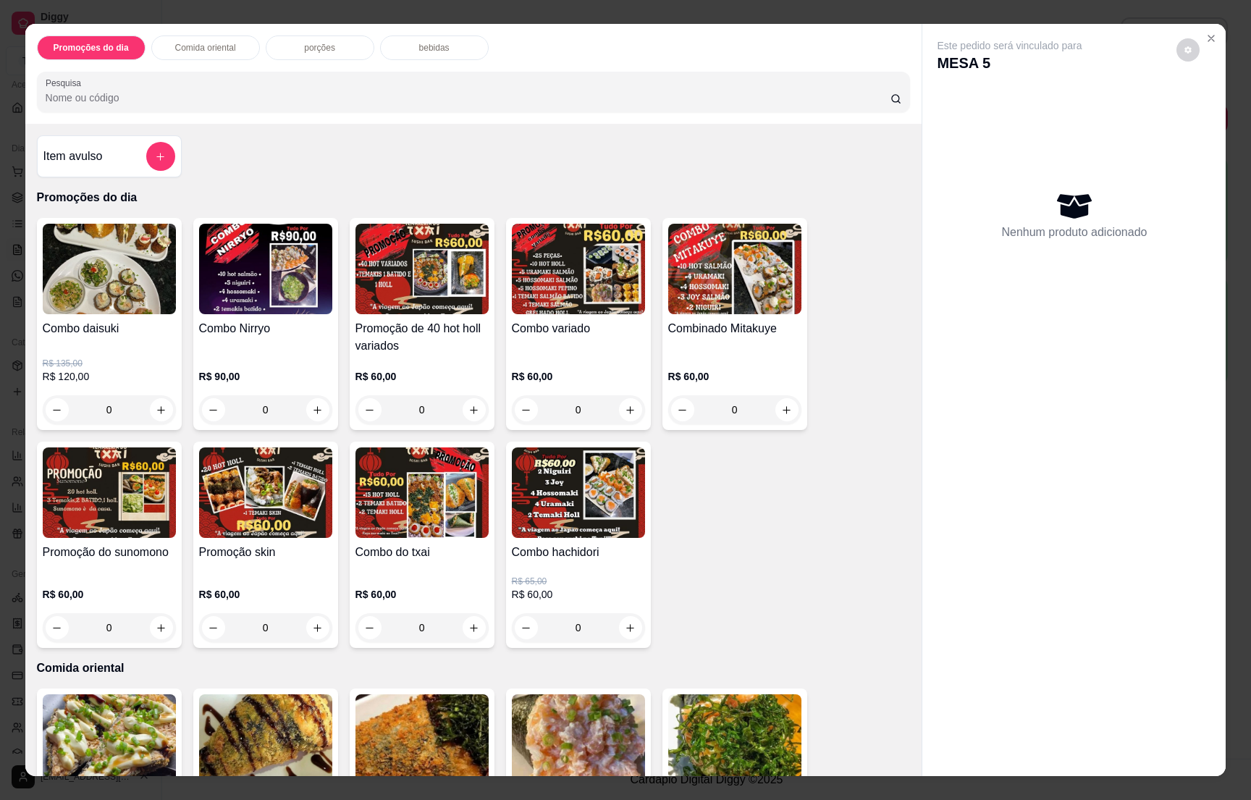
click at [424, 43] on p "bebidas" at bounding box center [434, 48] width 30 height 12
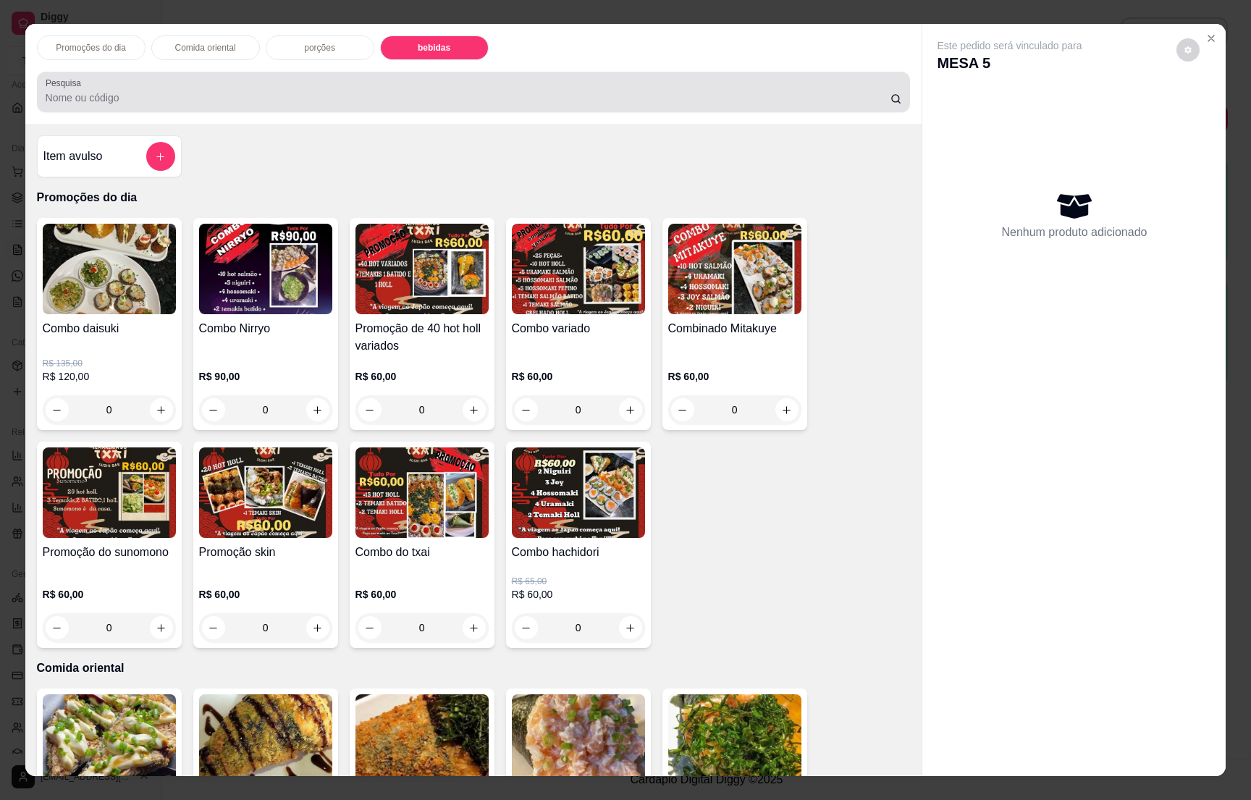
scroll to position [22, 0]
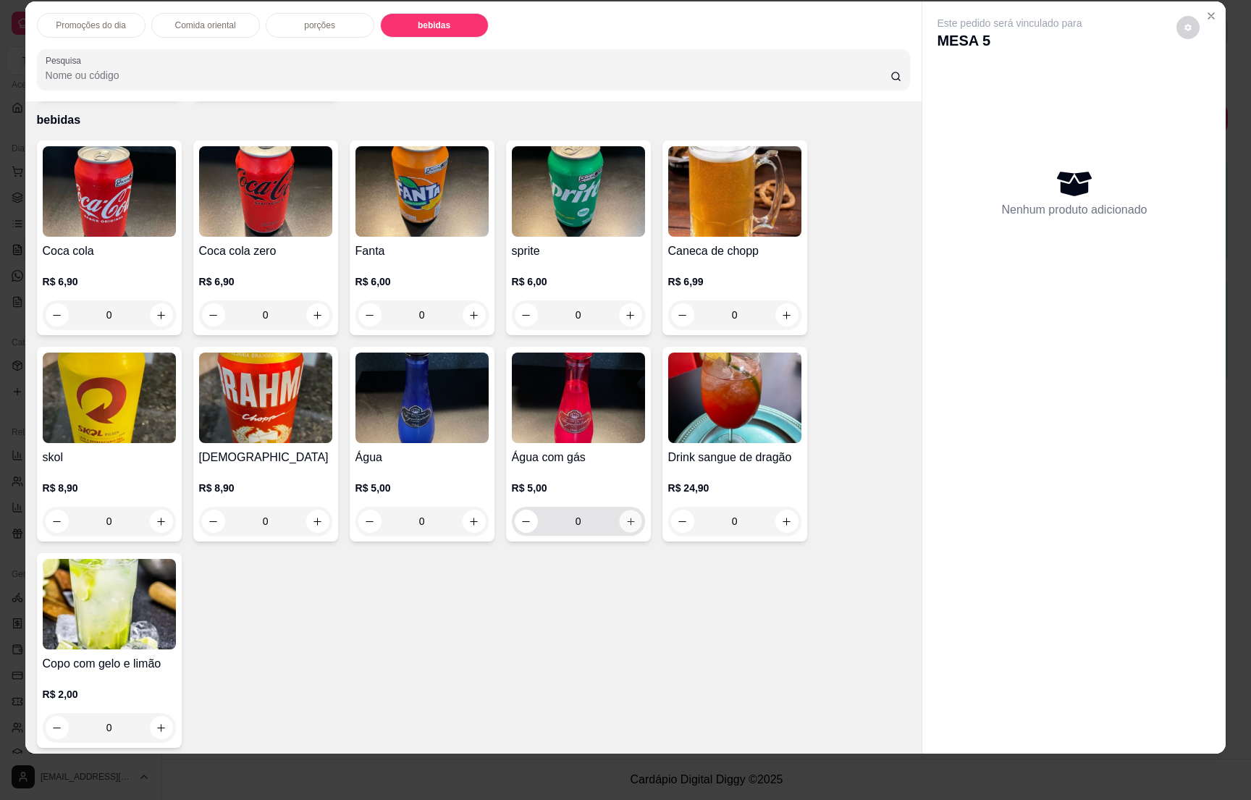
click at [626, 516] on icon "increase-product-quantity" at bounding box center [630, 521] width 11 height 11
type input "1"
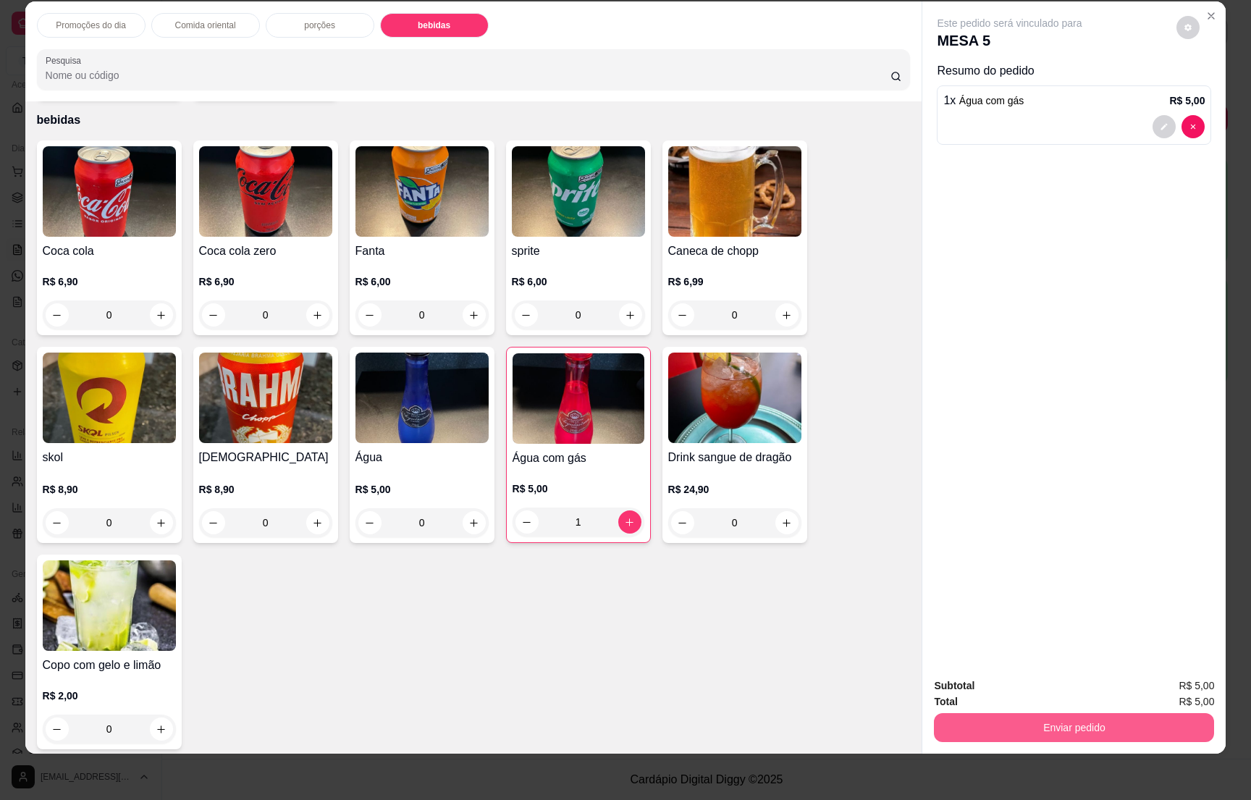
click at [1067, 729] on button "Enviar pedido" at bounding box center [1074, 727] width 280 height 29
click at [1048, 689] on button "Não registrar e enviar pedido" at bounding box center [1024, 693] width 151 height 28
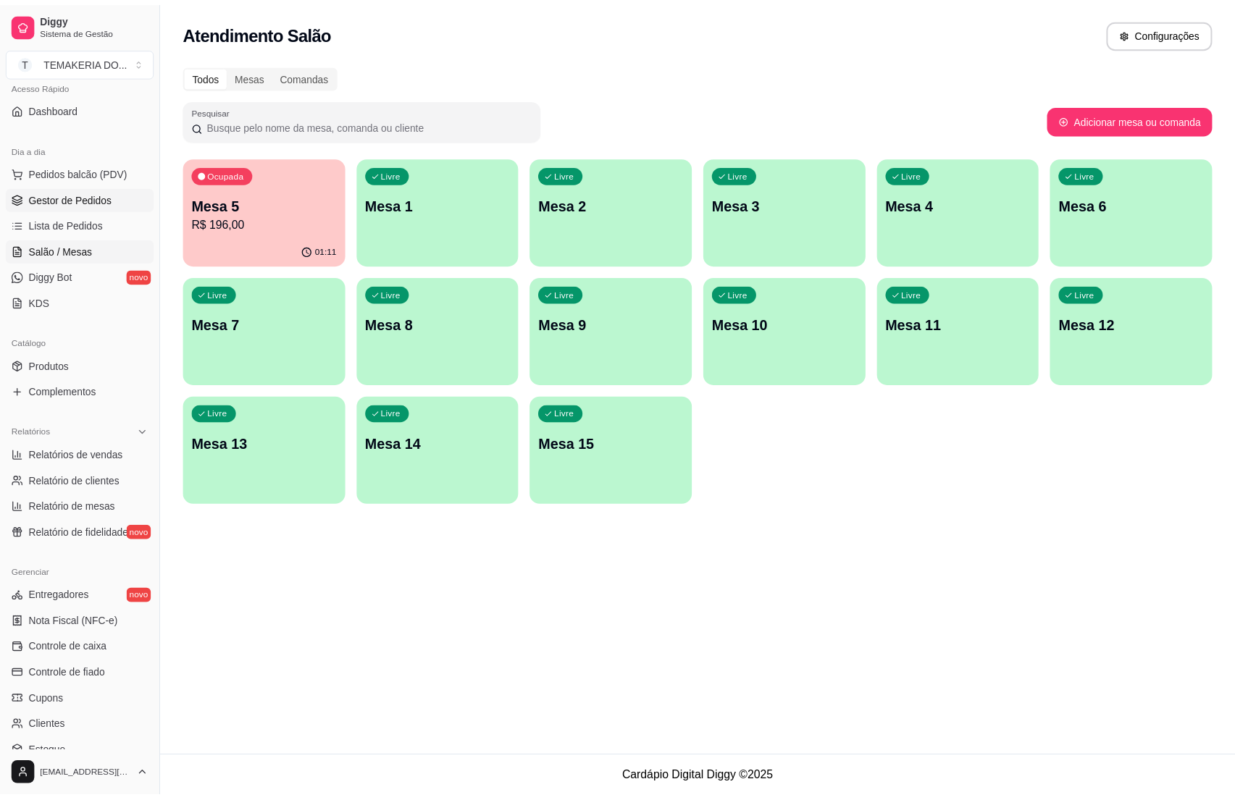
scroll to position [0, 0]
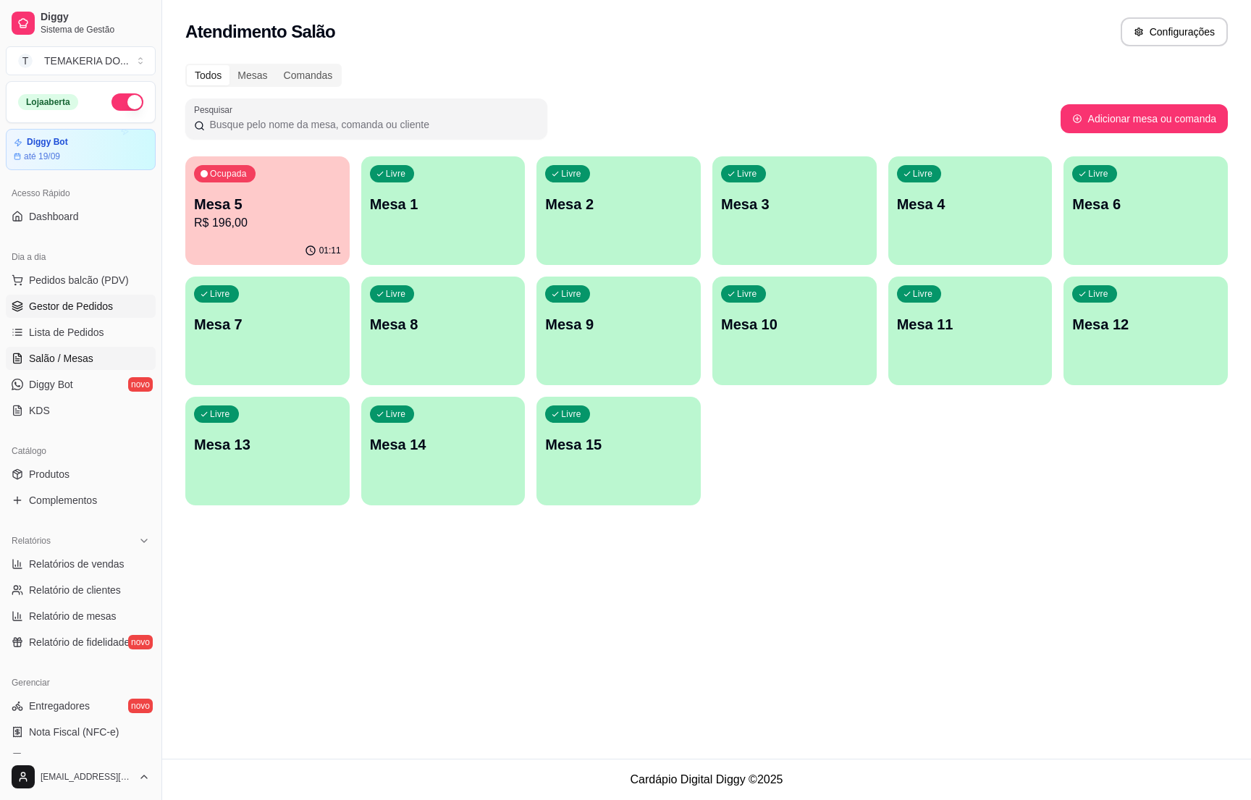
click at [24, 307] on link "Gestor de Pedidos" at bounding box center [81, 306] width 150 height 23
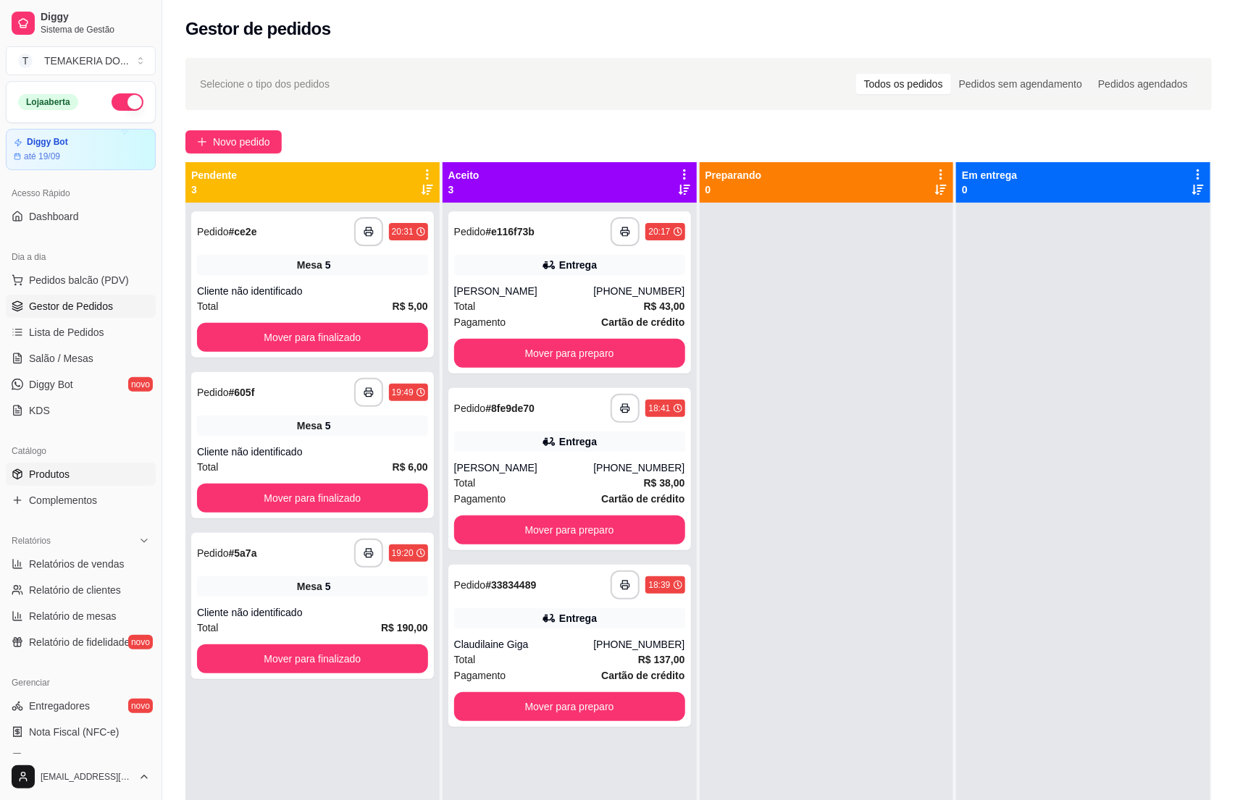
click at [59, 480] on span "Produtos" at bounding box center [49, 474] width 41 height 14
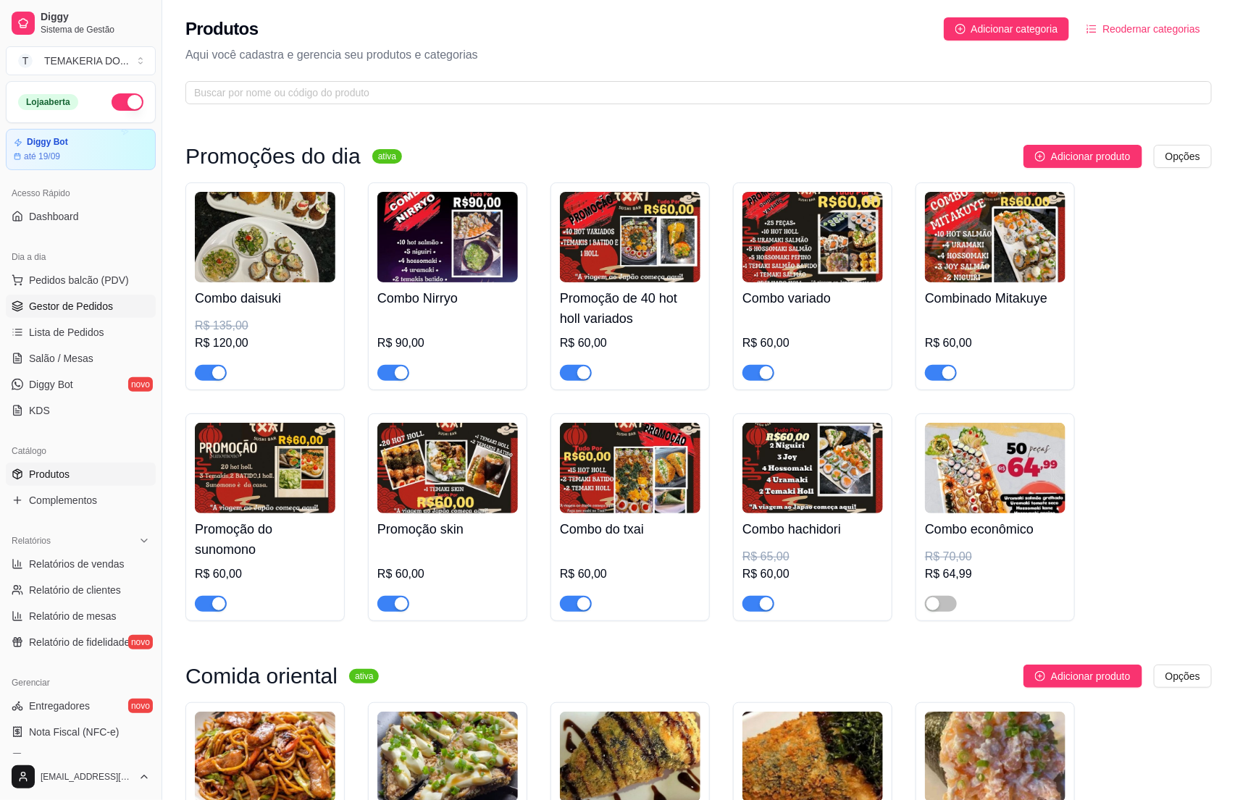
click at [74, 295] on link "Gestor de Pedidos" at bounding box center [81, 306] width 150 height 23
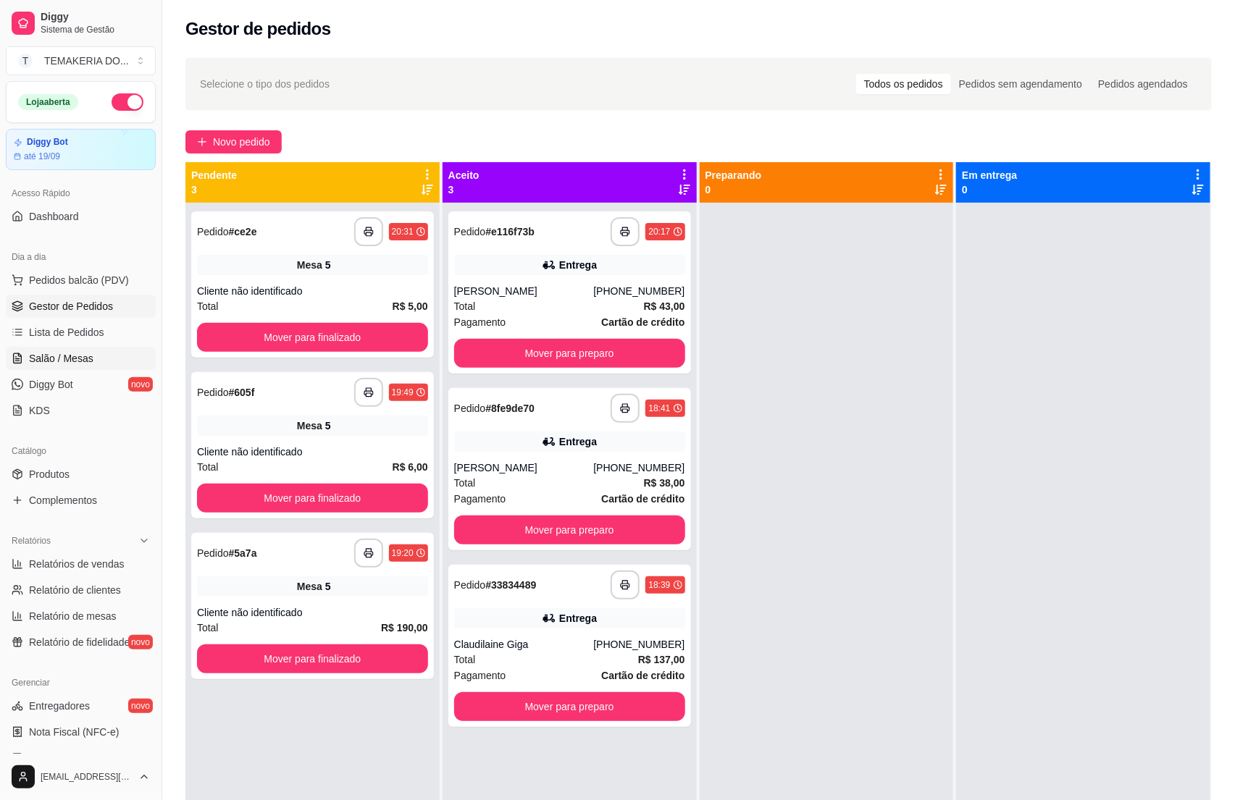
click at [33, 351] on link "Salão / Mesas" at bounding box center [81, 358] width 150 height 23
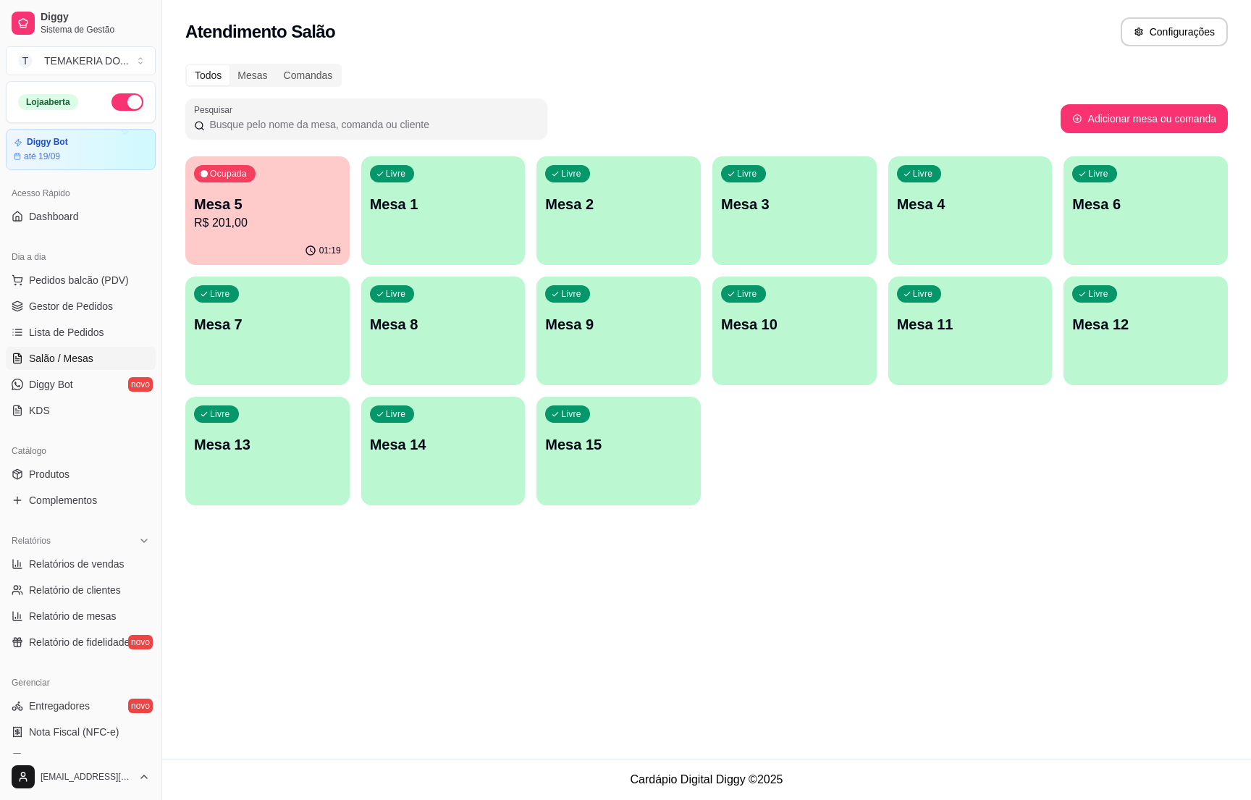
click at [252, 224] on p "R$ 201,00" at bounding box center [267, 222] width 147 height 17
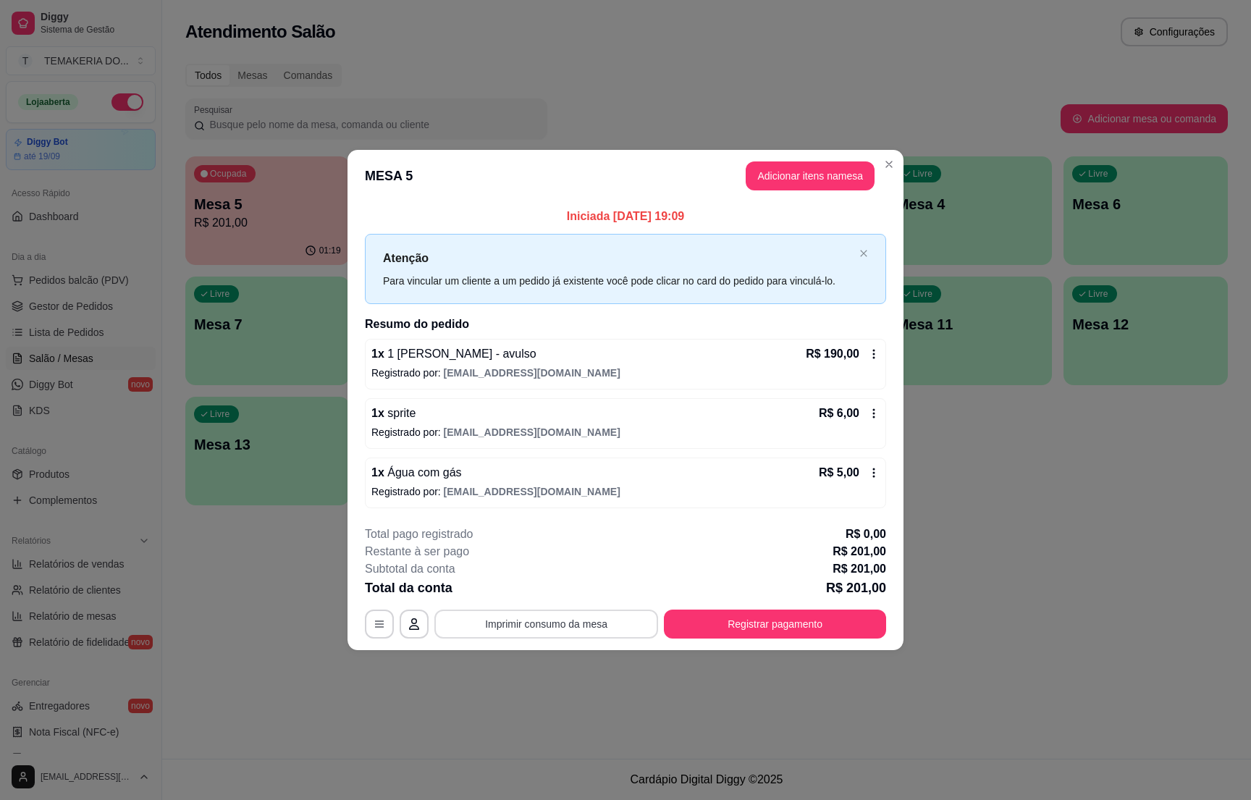
click at [559, 615] on button "Imprimir consumo da mesa" at bounding box center [547, 624] width 224 height 29
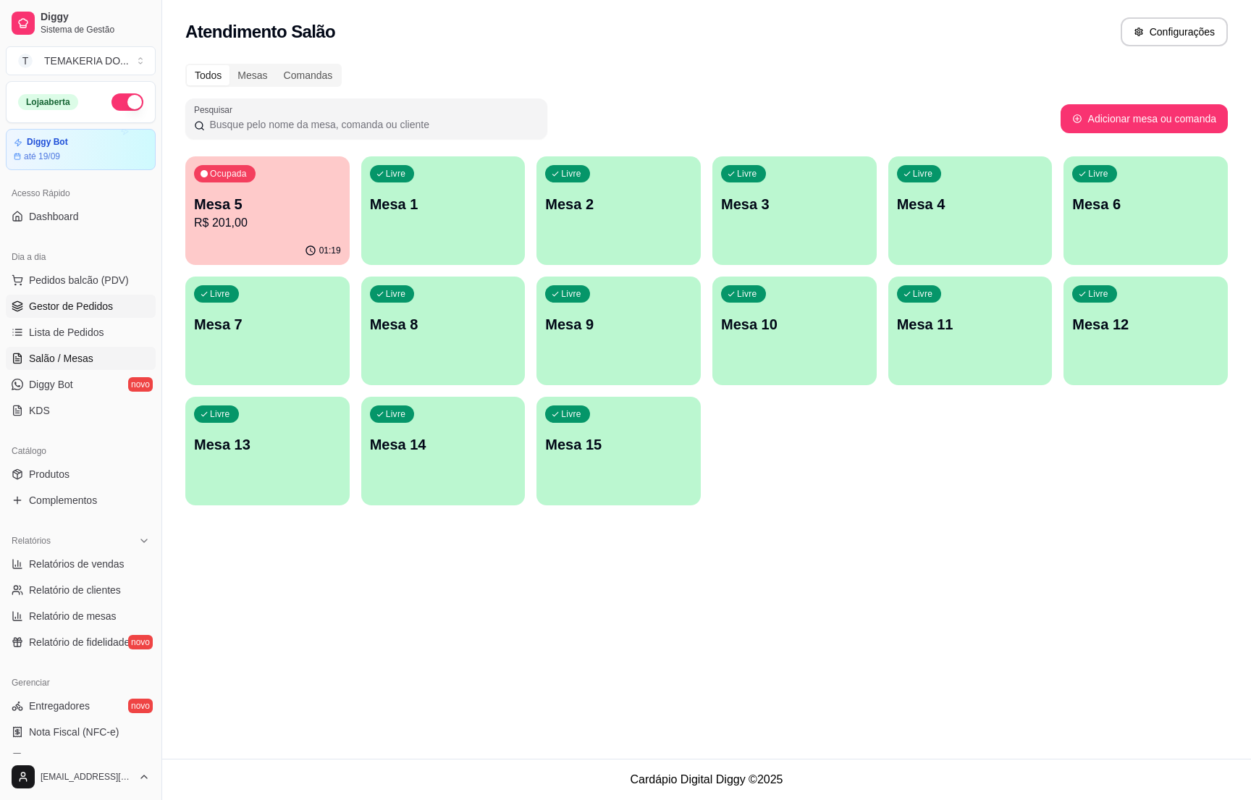
click at [54, 305] on span "Gestor de Pedidos" at bounding box center [71, 306] width 84 height 14
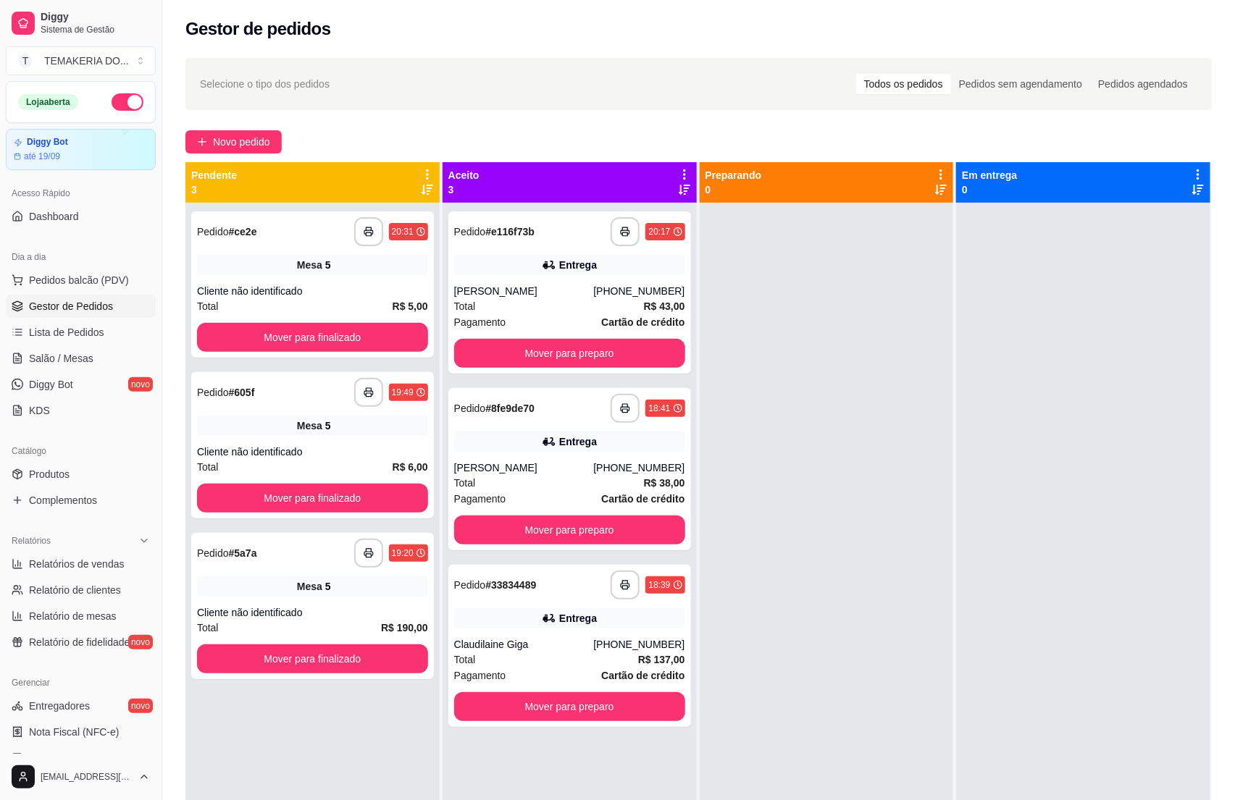
click at [167, 303] on div "**********" at bounding box center [698, 514] width 1073 height 931
click at [296, 345] on button "Mover para finalizado" at bounding box center [312, 337] width 231 height 29
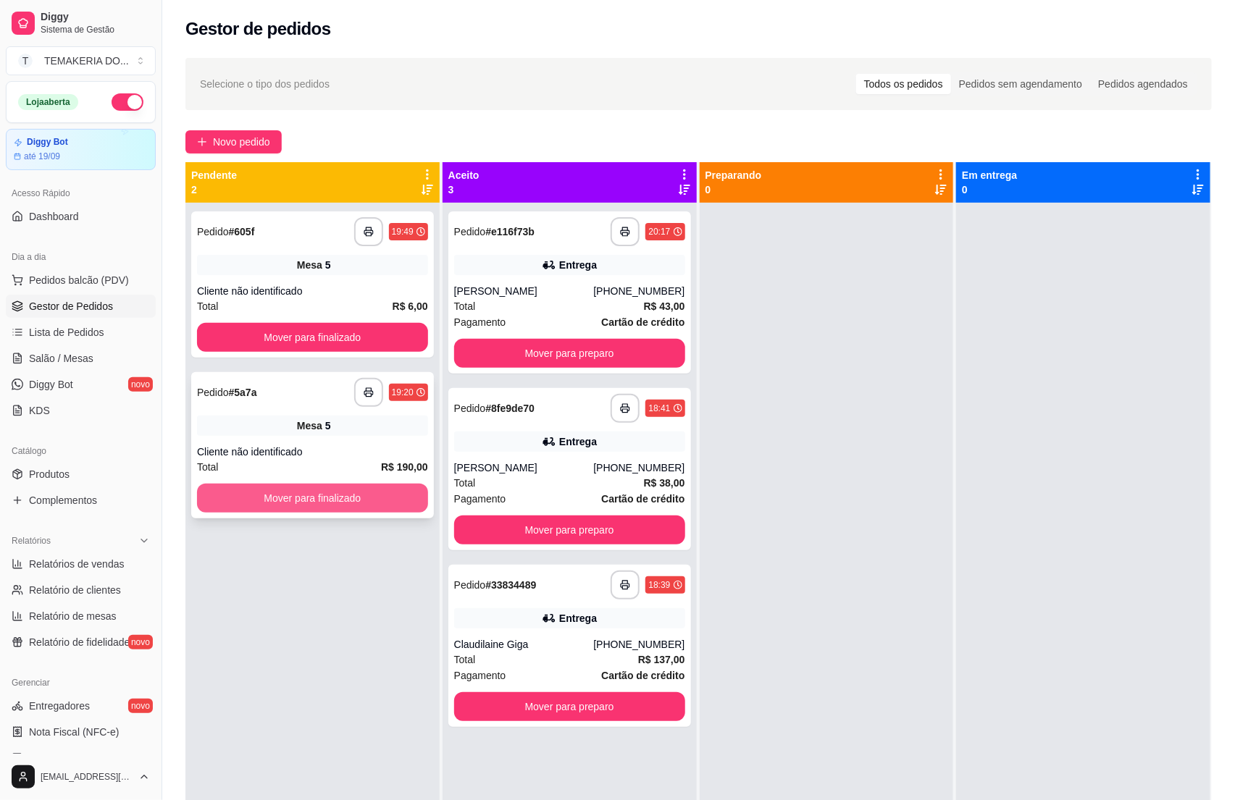
click at [335, 508] on button "Mover para finalizado" at bounding box center [312, 498] width 231 height 29
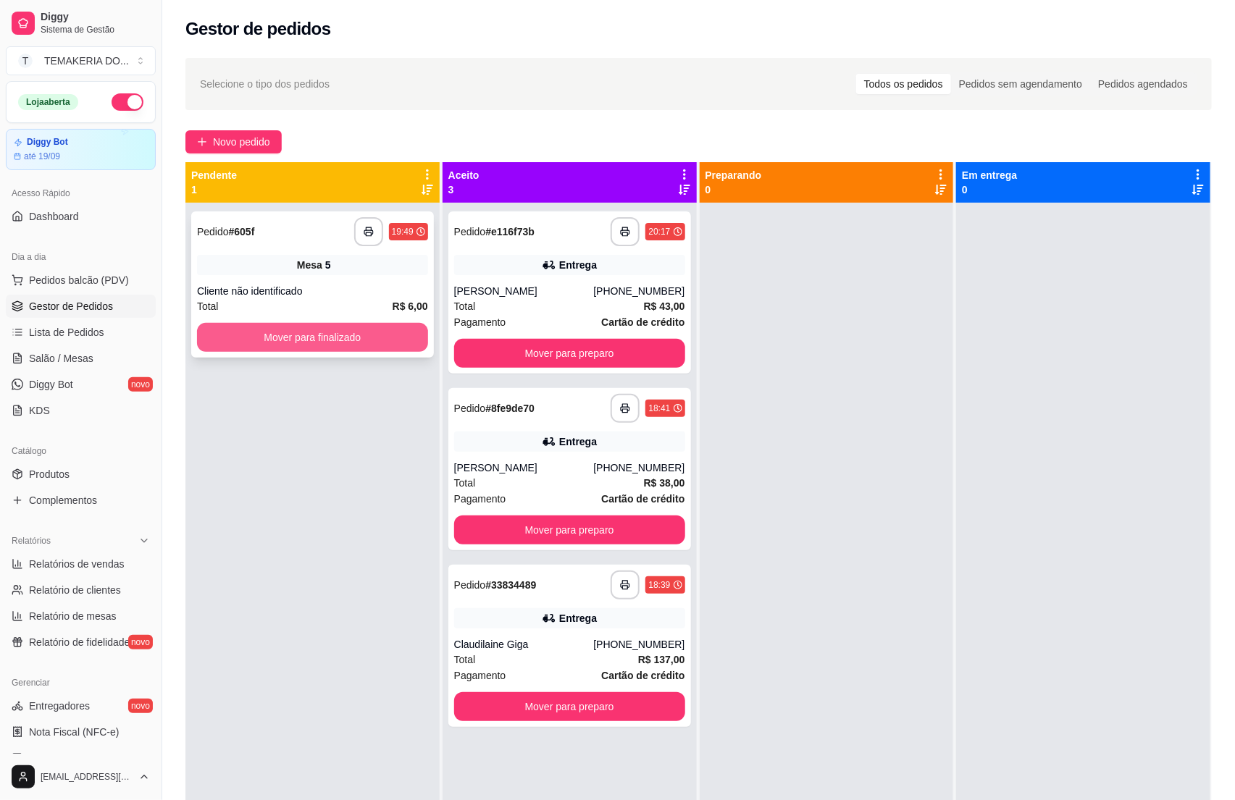
click at [332, 340] on button "Mover para finalizado" at bounding box center [312, 337] width 231 height 29
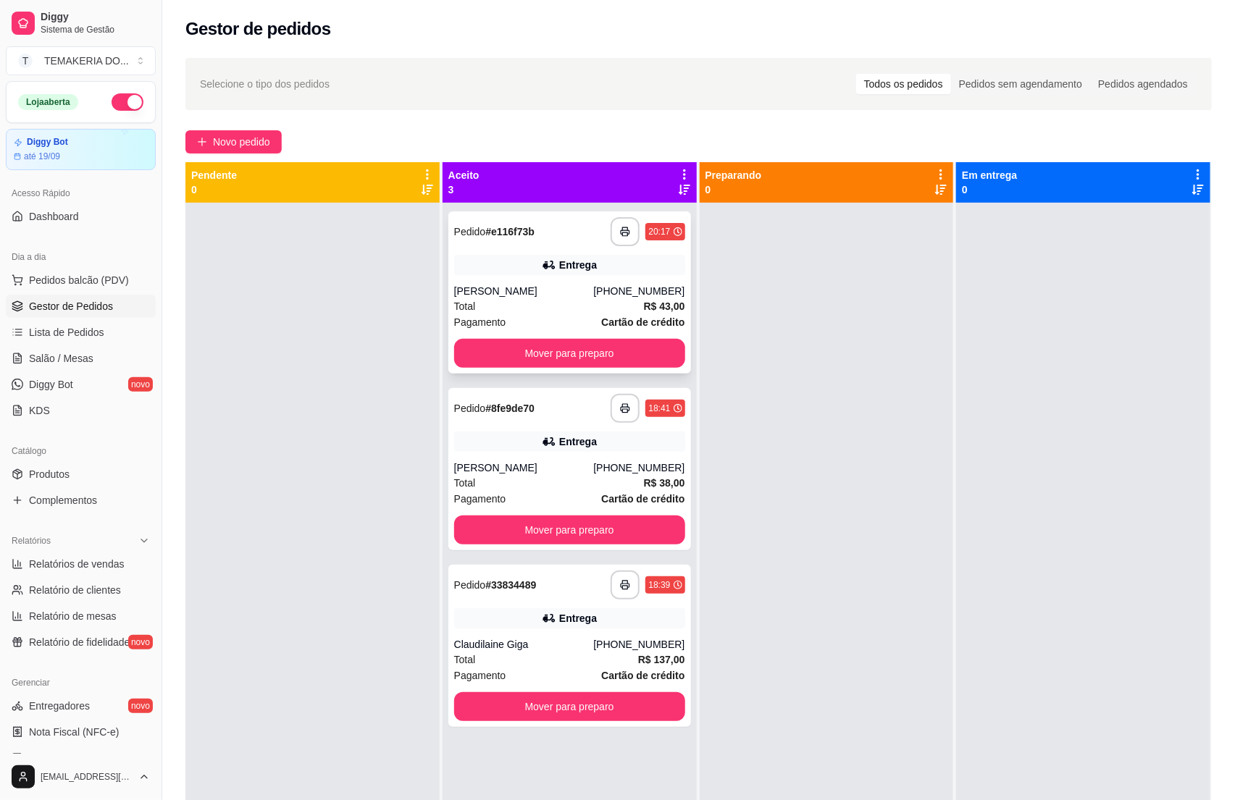
click at [585, 367] on button "Mover para preparo" at bounding box center [569, 353] width 231 height 29
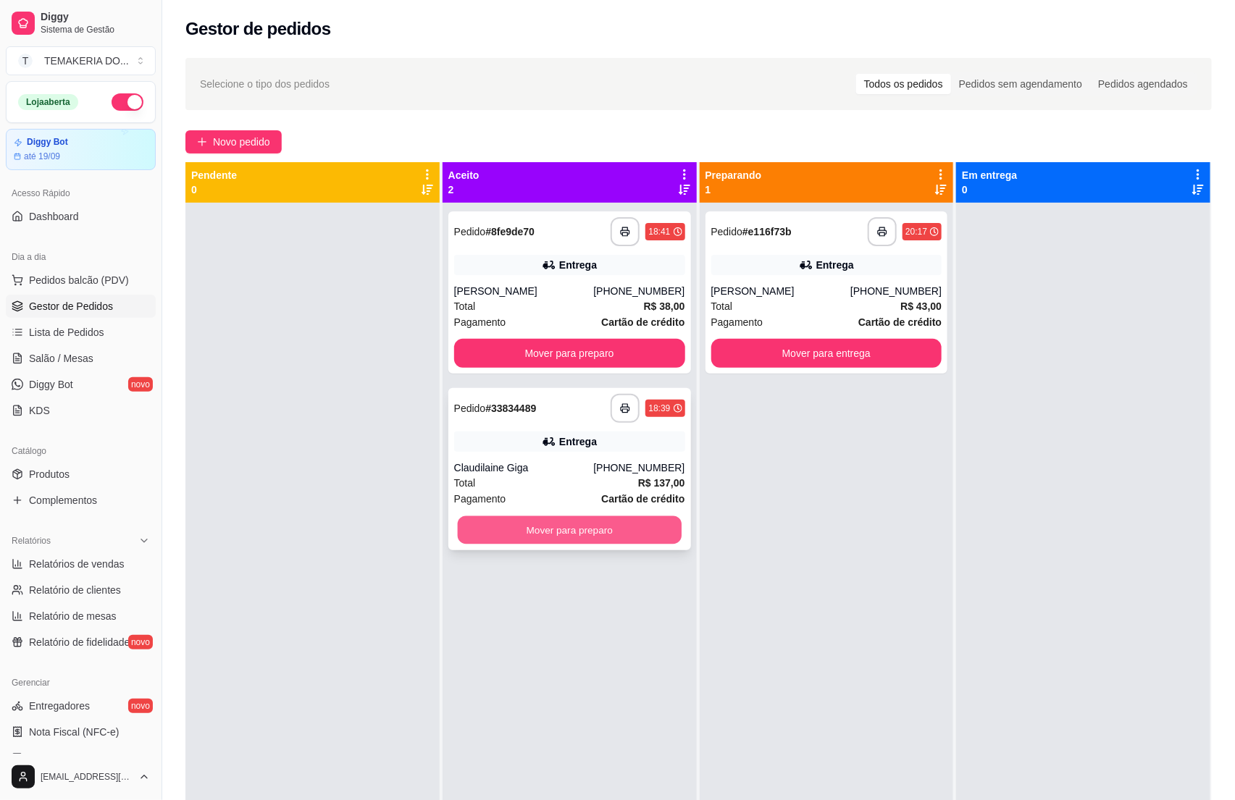
click at [602, 526] on button "Mover para preparo" at bounding box center [570, 530] width 224 height 28
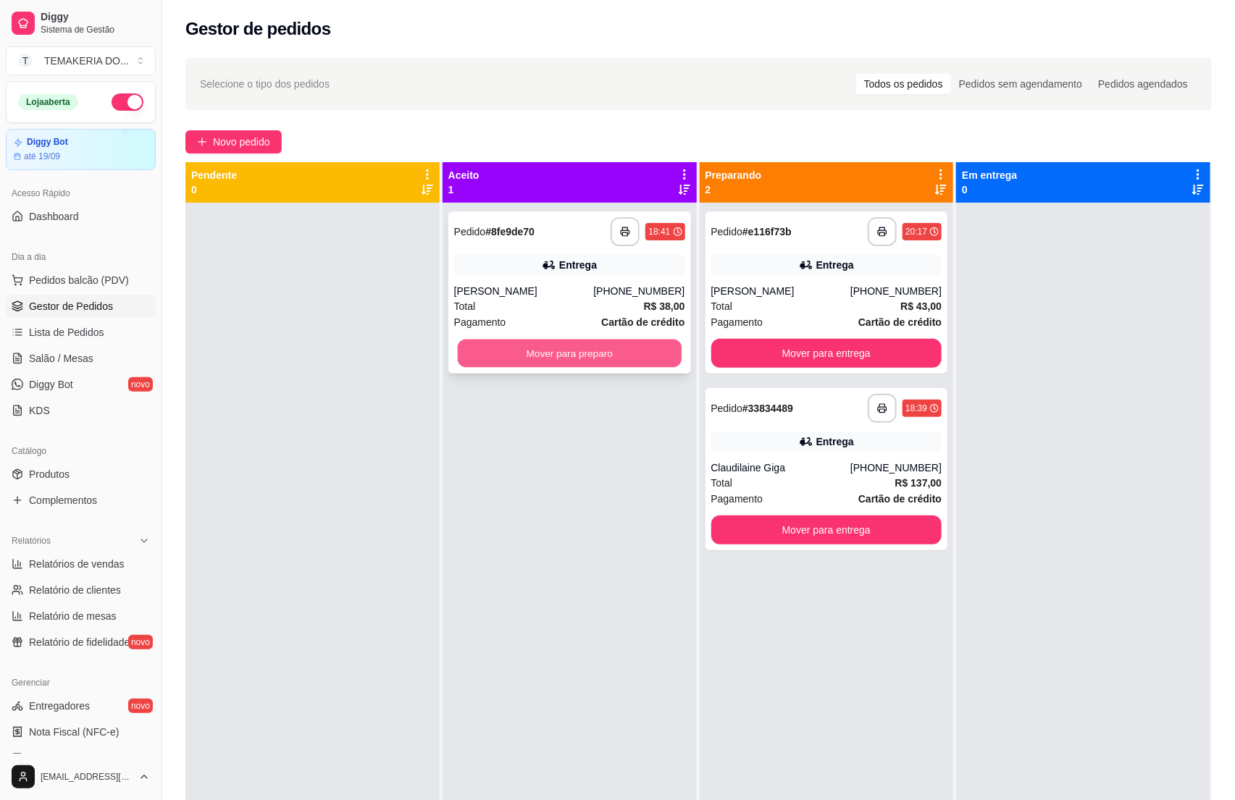
click at [600, 363] on button "Mover para preparo" at bounding box center [570, 354] width 224 height 28
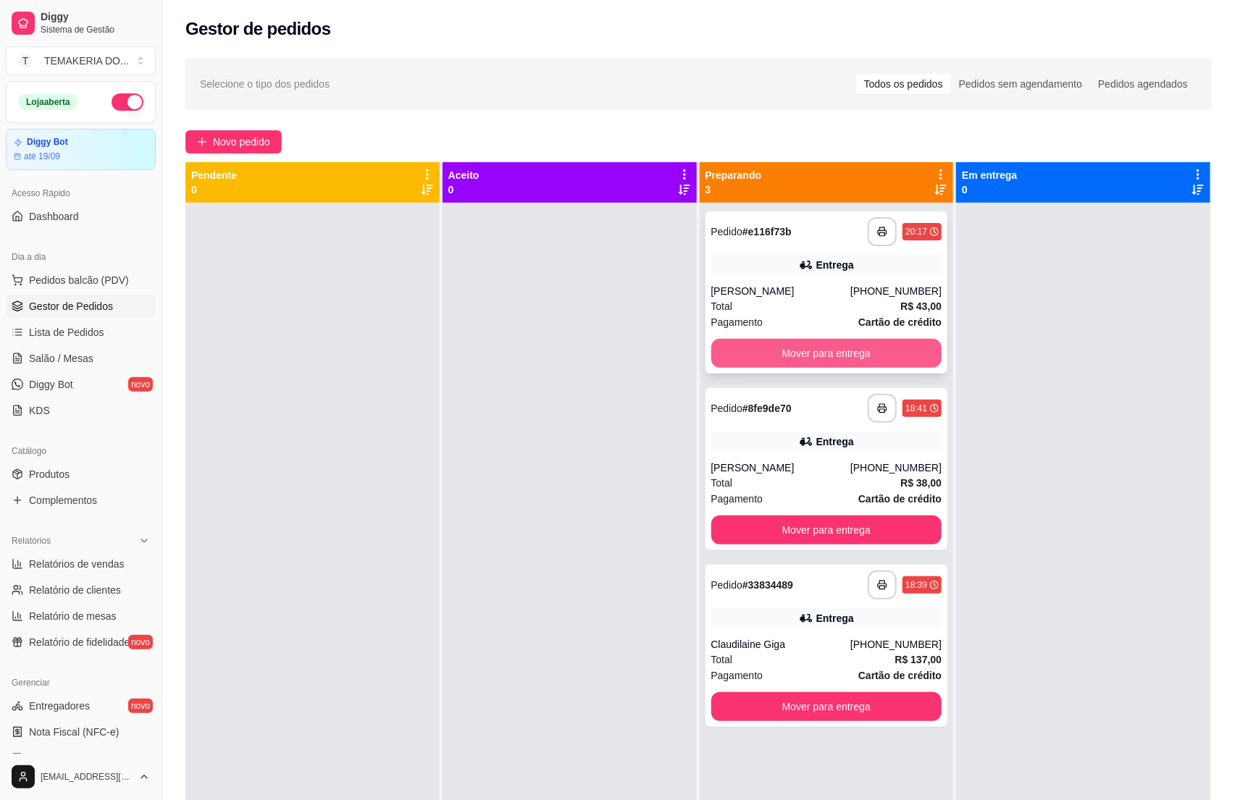
click at [728, 355] on button "Mover para entrega" at bounding box center [826, 353] width 231 height 29
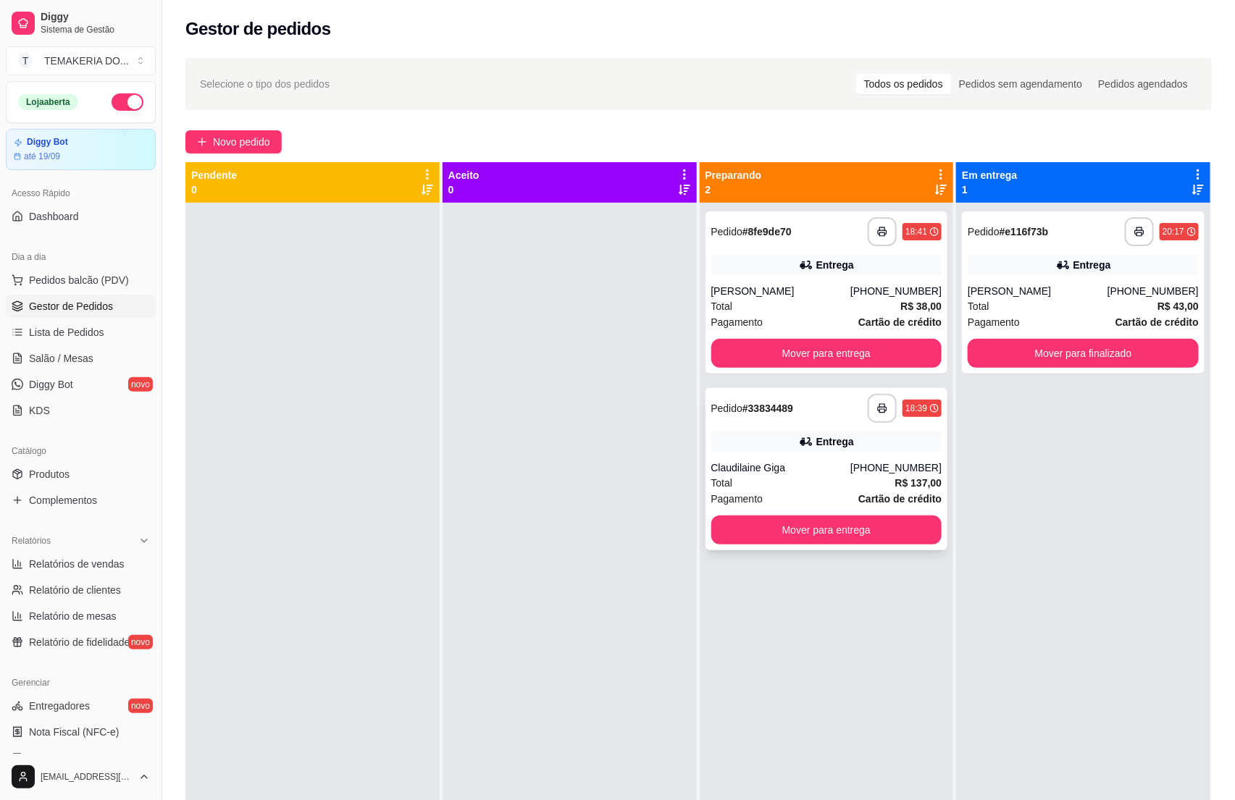
click at [771, 491] on div "Pagamento Cartão de crédito" at bounding box center [826, 499] width 231 height 16
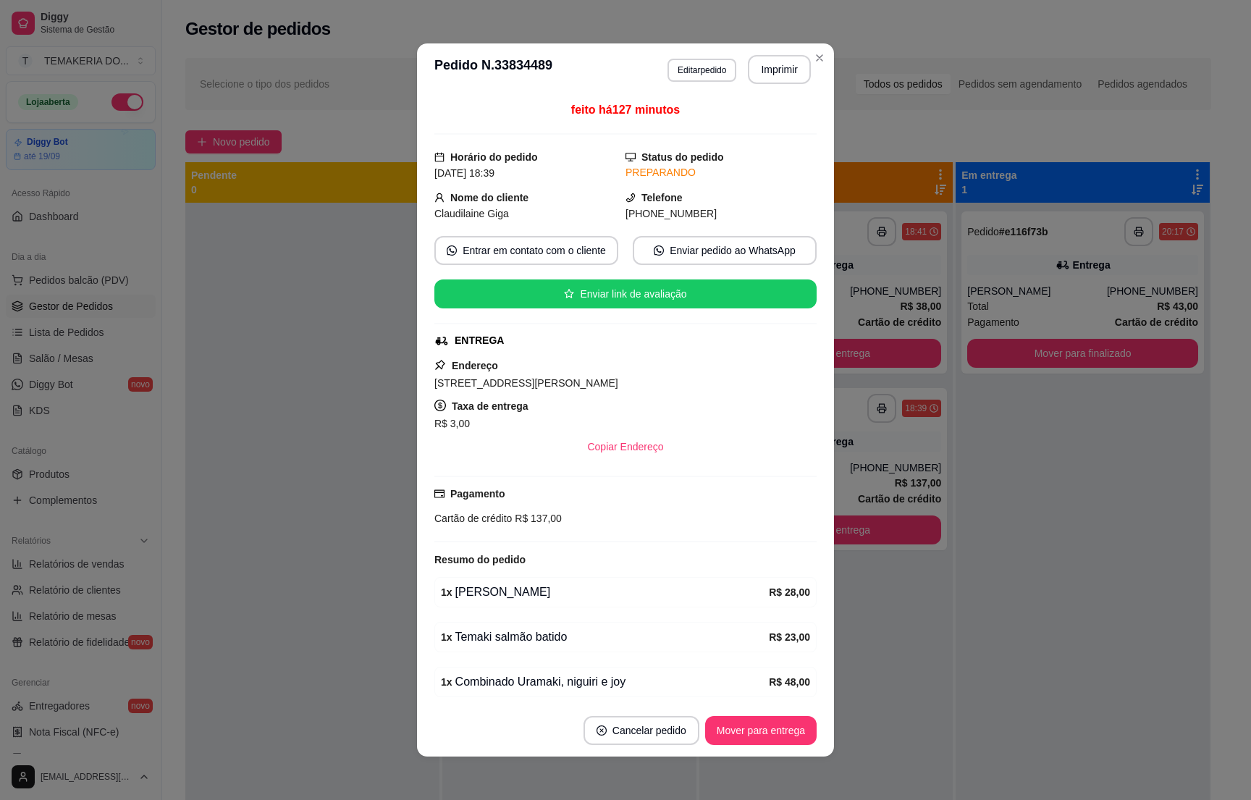
click at [771, 354] on div "feito há 127 minutos Horário do pedido [DATE] 18:39 Status do pedido PREPARANDO…" at bounding box center [626, 399] width 382 height 597
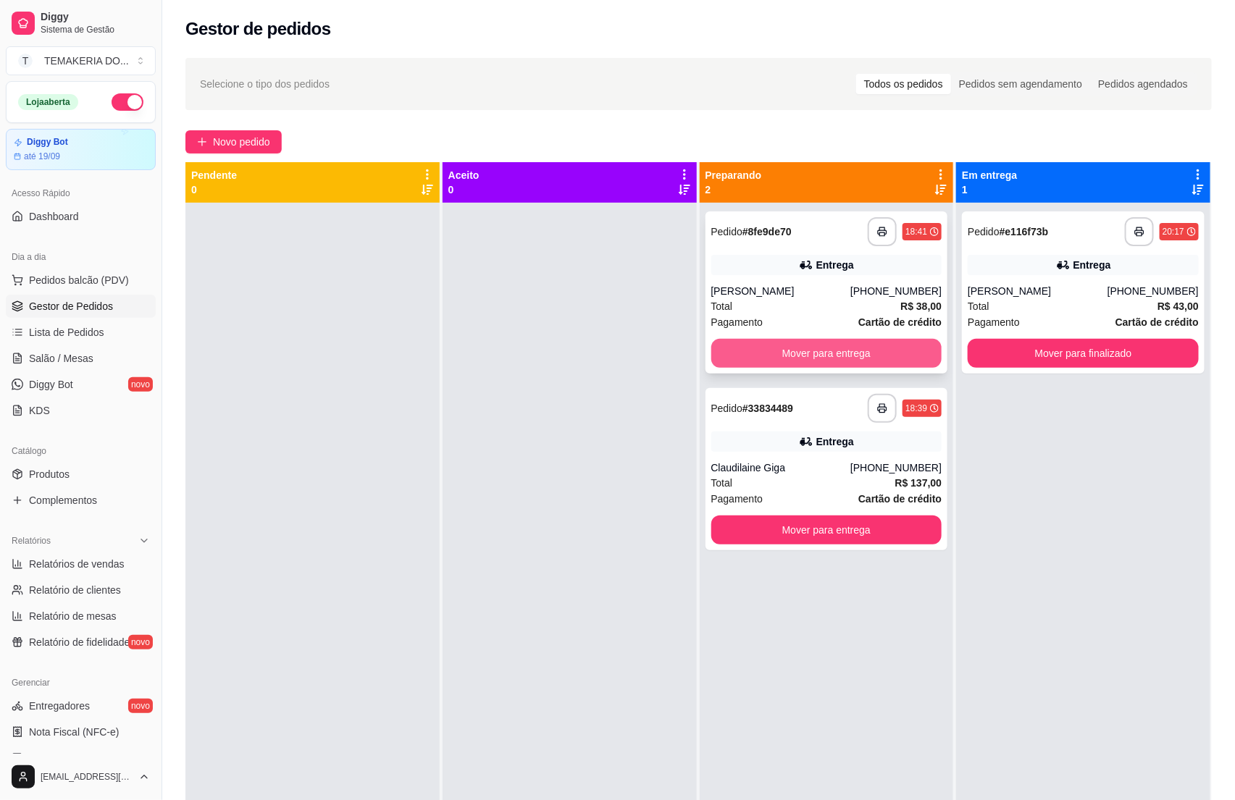
click at [802, 364] on button "Mover para entrega" at bounding box center [826, 353] width 231 height 29
click at [802, 364] on div "Mover para entrega" at bounding box center [826, 353] width 231 height 29
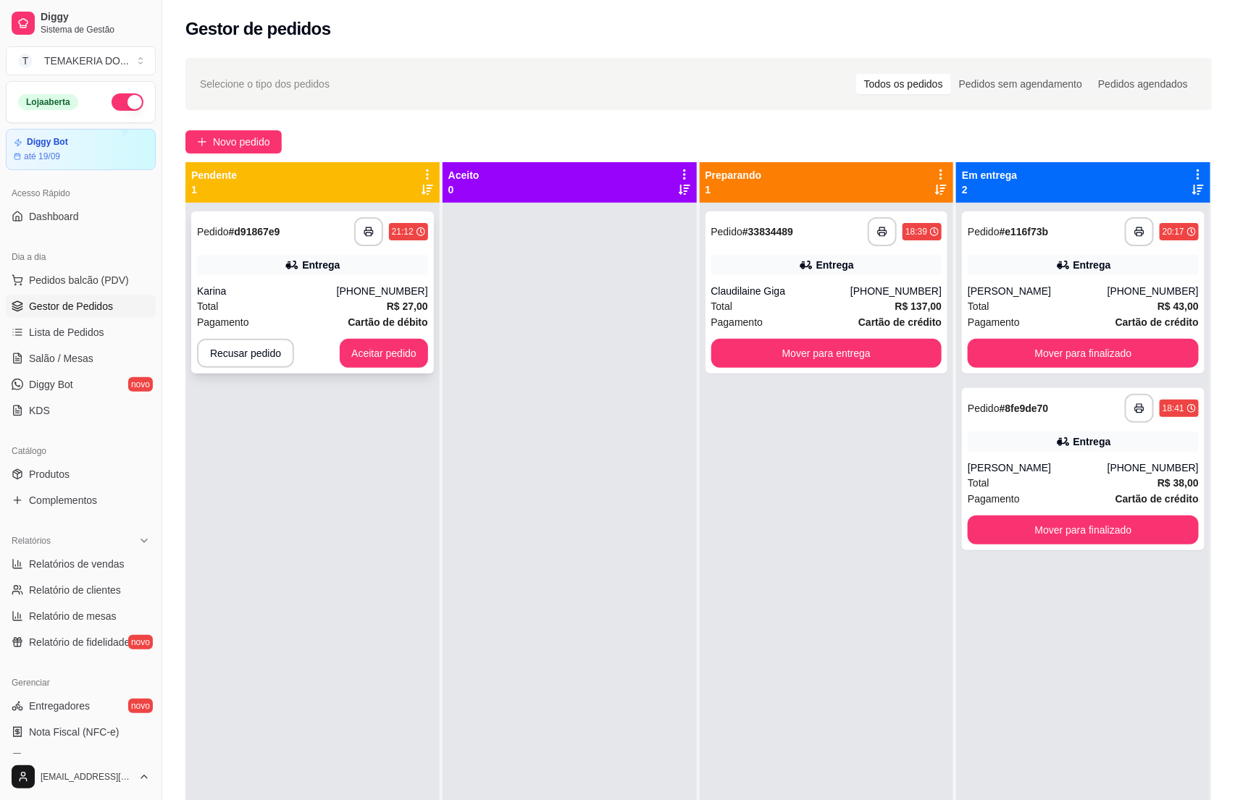
click at [316, 290] on div "Karina" at bounding box center [267, 291] width 140 height 14
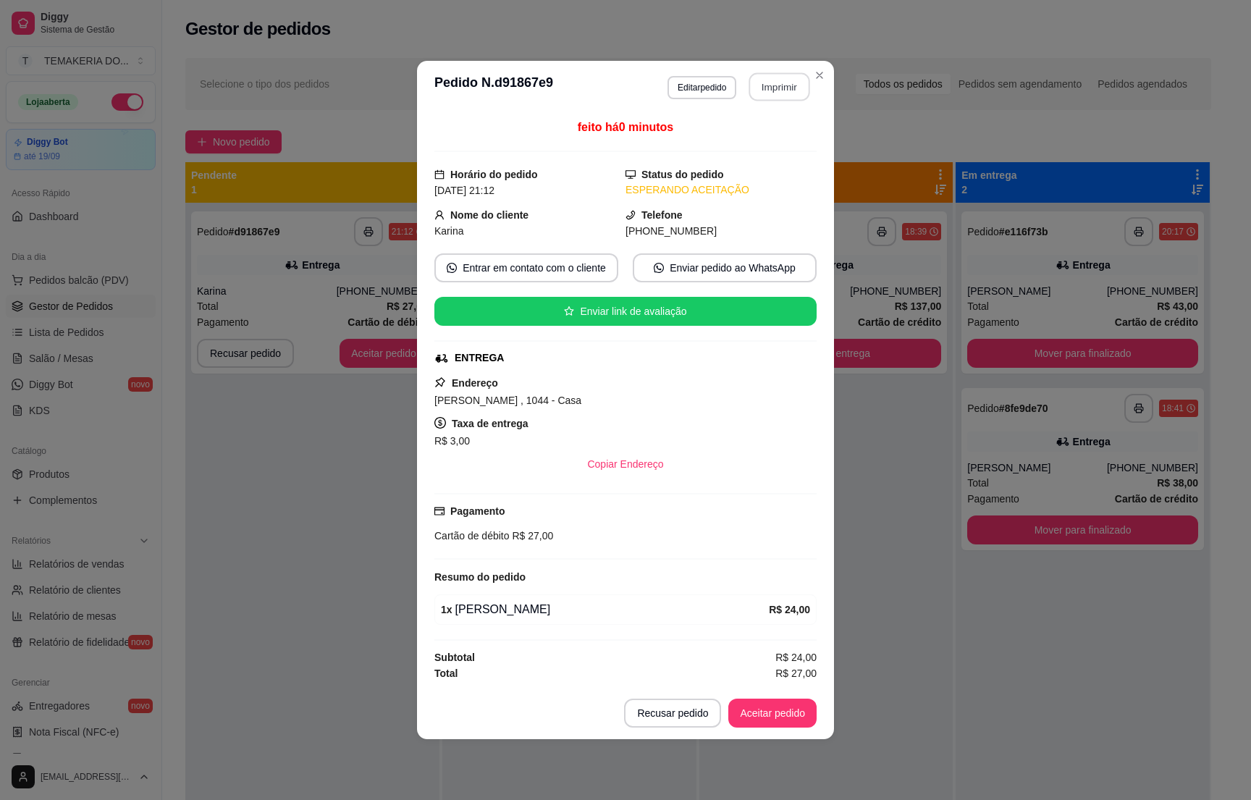
click at [768, 93] on button "Imprimir" at bounding box center [780, 87] width 61 height 28
click at [781, 719] on button "Aceitar pedido" at bounding box center [772, 714] width 85 height 28
